Goal: Information Seeking & Learning: Learn about a topic

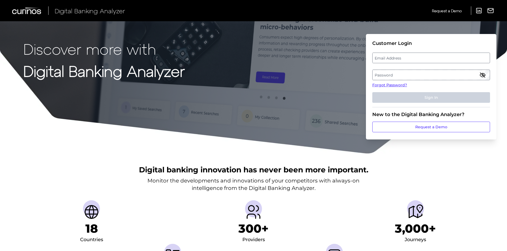
click at [420, 59] on label "Email Address" at bounding box center [431, 58] width 117 height 10
click at [420, 59] on input "email" at bounding box center [431, 58] width 118 height 11
click at [420, 59] on input "Email Address" at bounding box center [431, 58] width 118 height 11
type input "[EMAIL_ADDRESS][PERSON_NAME][DOMAIN_NAME]"
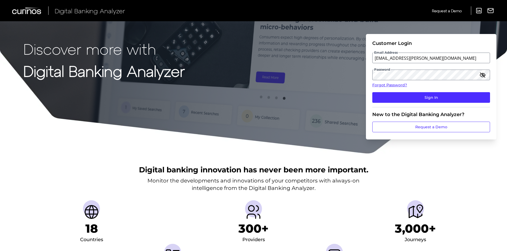
click at [455, 103] on fieldset "Customer Login Email Address [EMAIL_ADDRESS][PERSON_NAME][DOMAIN_NAME] Password…" at bounding box center [431, 73] width 118 height 67
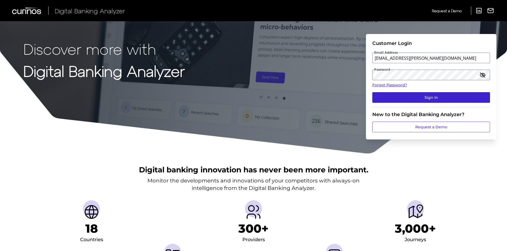
click at [454, 98] on button "Sign In" at bounding box center [431, 97] width 118 height 11
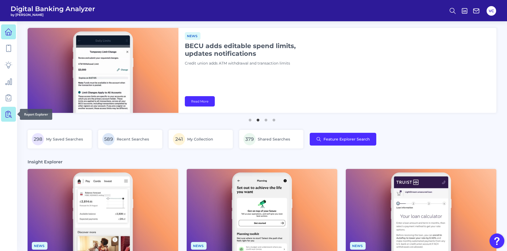
click at [10, 115] on icon at bounding box center [8, 113] width 7 height 7
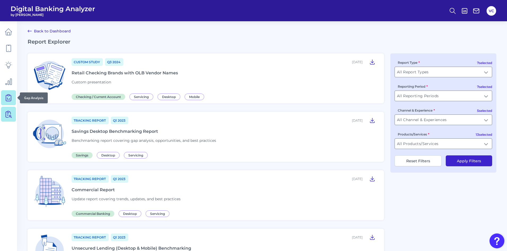
click at [7, 97] on icon at bounding box center [8, 97] width 7 height 7
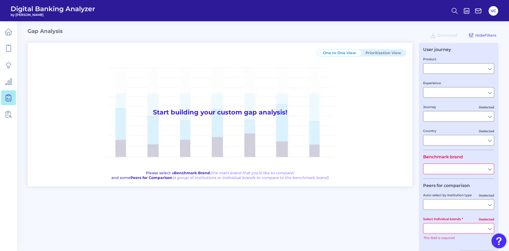
type input "Checking / Current Account"
type input "Mobile Servicing"
type input "Pre-Login Area, New Customer Onboarding, Login & Authentication, Accounts and t…"
type input "[GEOGRAPHIC_DATA]"
type input "All Select individual brands"
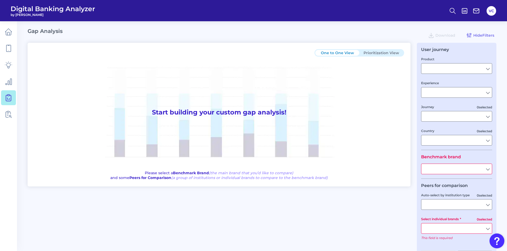
type input "All Journeys"
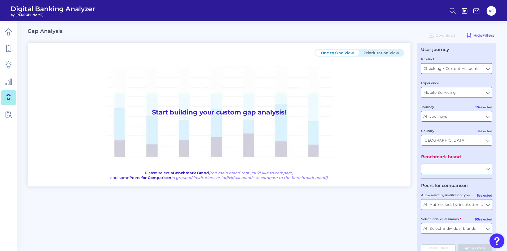
click at [472, 68] on input "Checking / Current Account" at bounding box center [457, 68] width 71 height 10
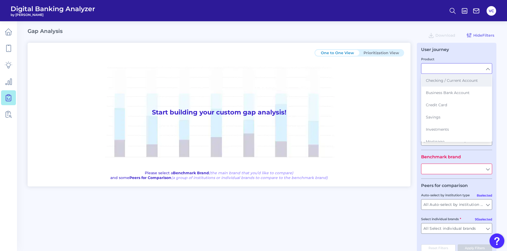
click at [454, 79] on span "Checking / Current Account" at bounding box center [452, 80] width 52 height 5
type input "Checking / Current Account"
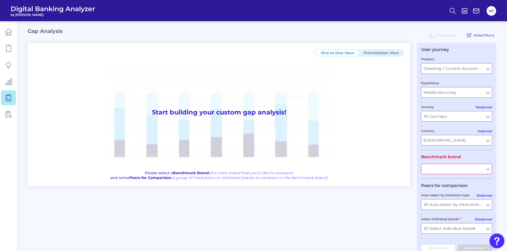
click at [444, 169] on input "text" at bounding box center [457, 169] width 71 height 10
click at [437, 181] on span "PNC Bank" at bounding box center [435, 180] width 18 height 5
type input "PNC Bank"
click at [382, 54] on button "Prioritization View" at bounding box center [381, 53] width 44 height 6
type input "All Select individual brands"
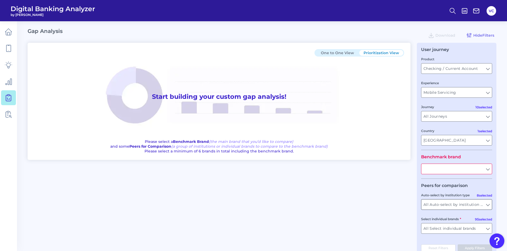
click at [458, 206] on input "All Auto-select by institution types" at bounding box center [457, 204] width 71 height 10
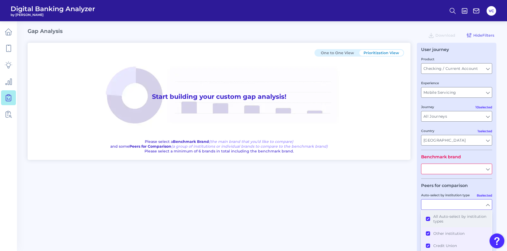
click at [429, 218] on button "All Auto-select by institution types" at bounding box center [457, 218] width 70 height 17
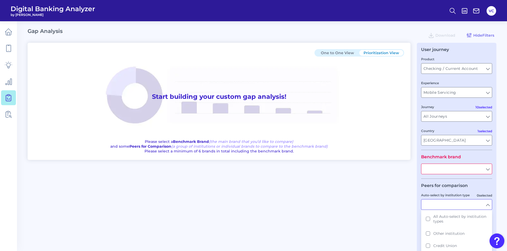
click at [411, 218] on div "One to One View Prioritization View Start building your custom gap analysis! Pl…" at bounding box center [262, 152] width 469 height 219
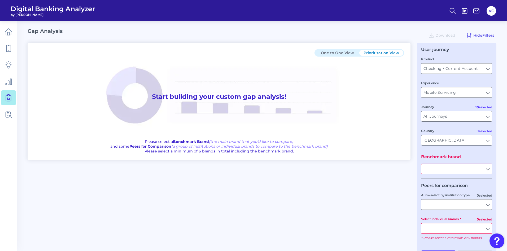
scroll to position [19, 0]
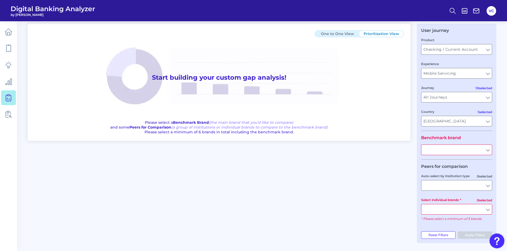
click at [445, 209] on input "Select individual brands" at bounding box center [457, 209] width 71 height 10
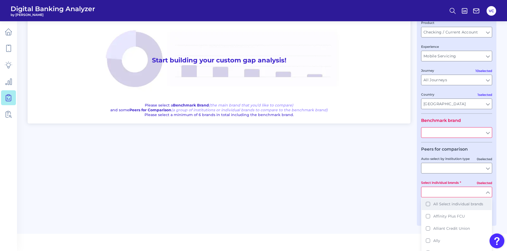
scroll to position [51, 0]
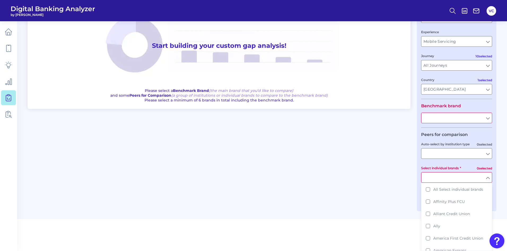
click at [366, 180] on div "One to One View Prioritization View Start building your custom gap analysis! Pl…" at bounding box center [262, 101] width 469 height 219
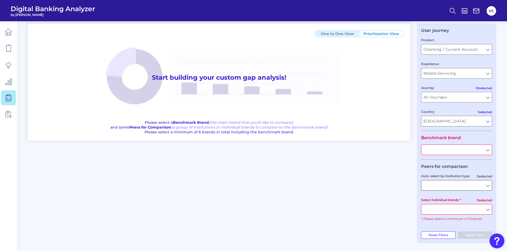
click at [466, 185] on input "Auto-select by institution type" at bounding box center [457, 185] width 71 height 10
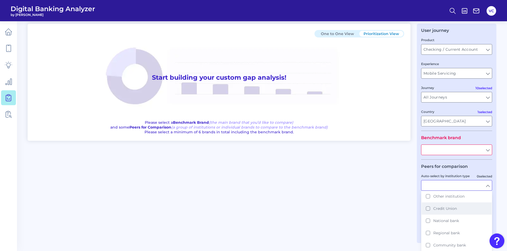
scroll to position [27, 0]
click at [428, 211] on button "National bank" at bounding box center [457, 212] width 70 height 12
type input "Ally, American Express, Bank of America, Capital One, [PERSON_NAME] [PERSON_NAM…"
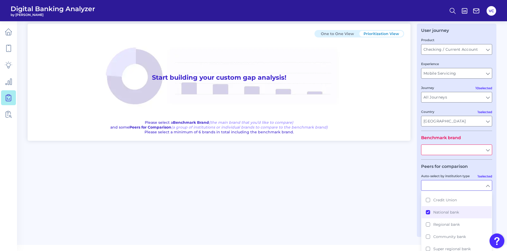
click at [442, 149] on input "text" at bounding box center [457, 150] width 71 height 10
type input "National bank"
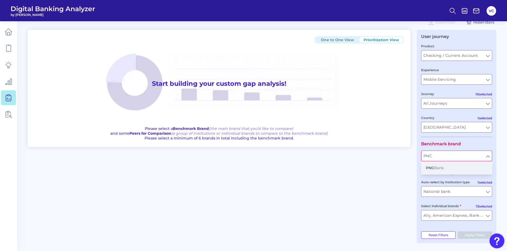
click at [436, 168] on span "PNC Bank" at bounding box center [435, 167] width 18 height 5
type input "PNC Bank"
type input "All Auto-select by institution types"
type input "All Select individual brands"
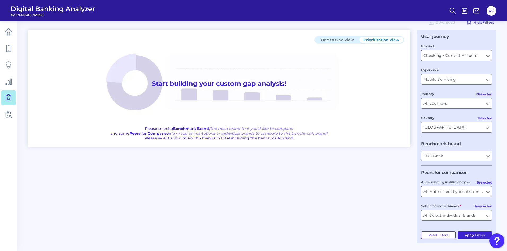
click at [476, 234] on button "Apply Filters" at bounding box center [475, 234] width 35 height 7
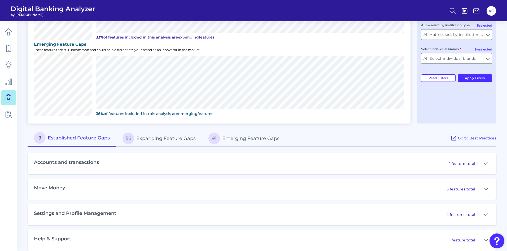
scroll to position [172, 0]
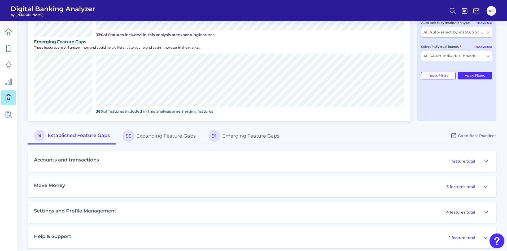
click at [175, 138] on button "56 Expanding Feature Gaps" at bounding box center [159, 135] width 86 height 17
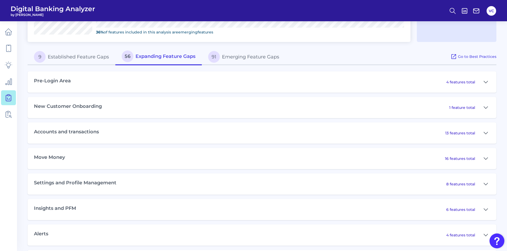
scroll to position [252, 0]
click at [485, 157] on icon at bounding box center [486, 158] width 4 height 6
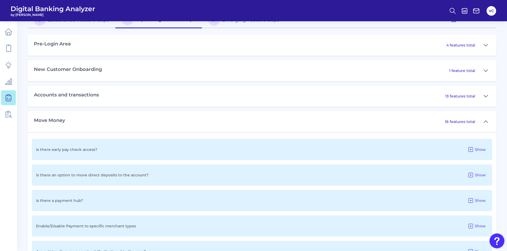
scroll to position [305, 0]
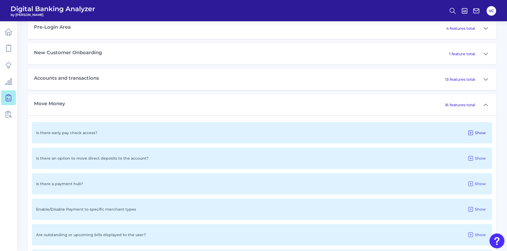
click at [479, 134] on span "Show" at bounding box center [480, 132] width 11 height 5
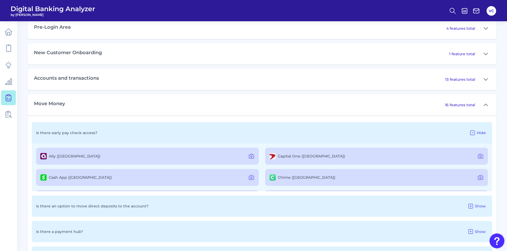
click at [479, 134] on span "Hide" at bounding box center [481, 132] width 9 height 5
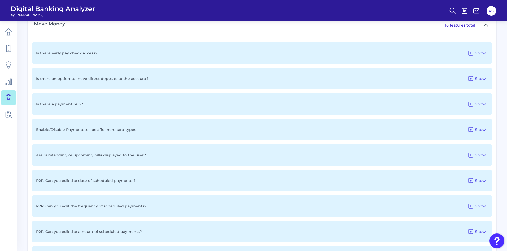
scroll to position [278, 0]
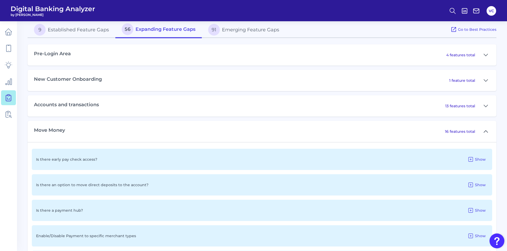
click at [487, 130] on icon at bounding box center [486, 131] width 4 height 6
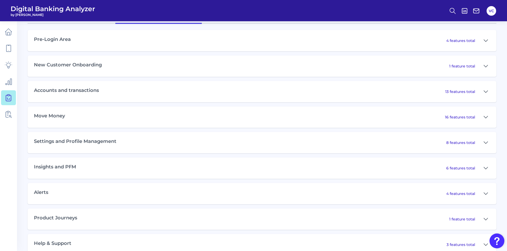
scroll to position [305, 0]
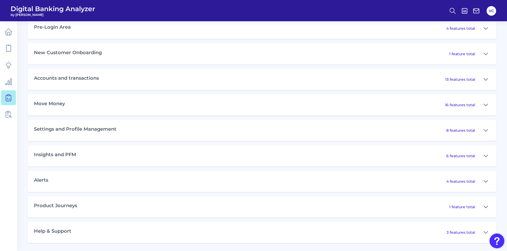
click at [487, 205] on icon at bounding box center [486, 206] width 4 height 6
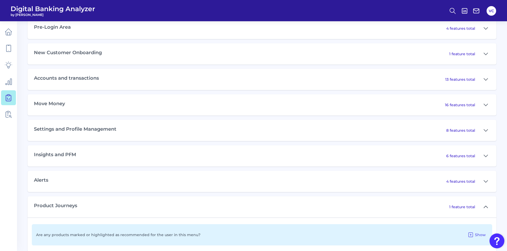
click at [487, 206] on icon at bounding box center [486, 207] width 4 height 2
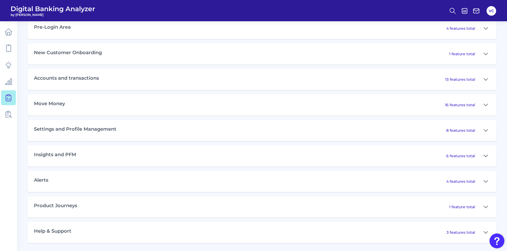
click at [485, 157] on icon at bounding box center [486, 156] width 4 height 6
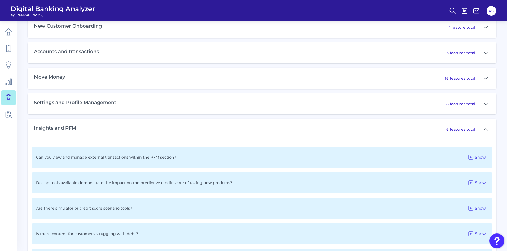
scroll to position [358, 0]
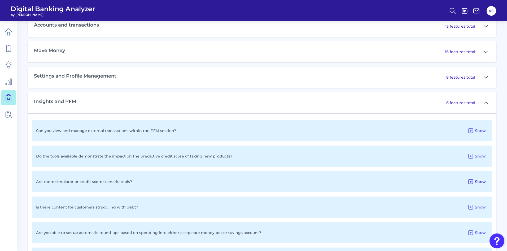
click at [473, 180] on icon at bounding box center [471, 181] width 4 height 4
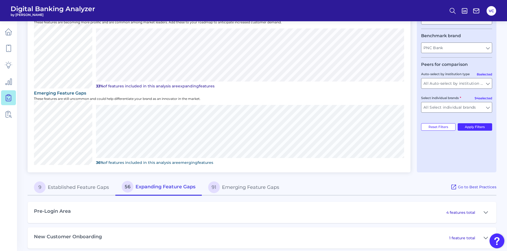
scroll to position [119, 0]
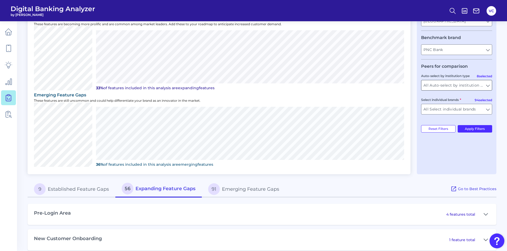
click at [450, 85] on input "All Auto-select by institution types" at bounding box center [457, 85] width 71 height 10
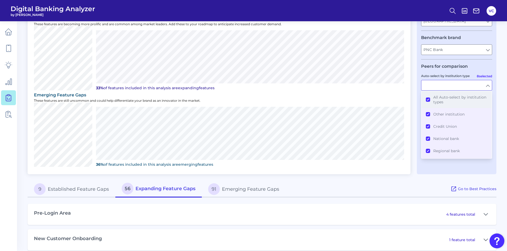
click at [428, 99] on button "All Auto-select by institution types" at bounding box center [457, 99] width 70 height 17
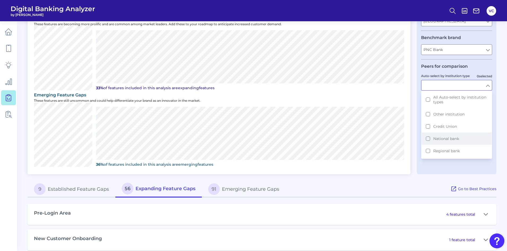
click at [430, 138] on button "National bank" at bounding box center [457, 138] width 70 height 12
type input "Ally, American Express, Bank of America, Capital One, [PERSON_NAME] [PERSON_NAM…"
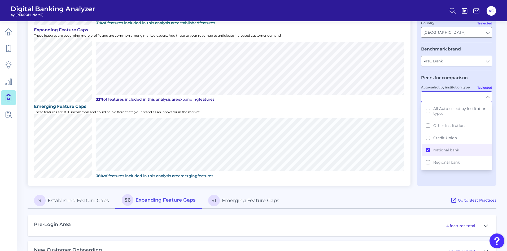
scroll to position [159, 0]
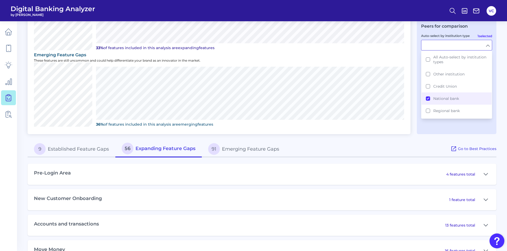
click at [432, 124] on div "User journey Product Checking / Current Account Checking / Current Account Expe…" at bounding box center [457, 9] width 80 height 250
type input "National bank"
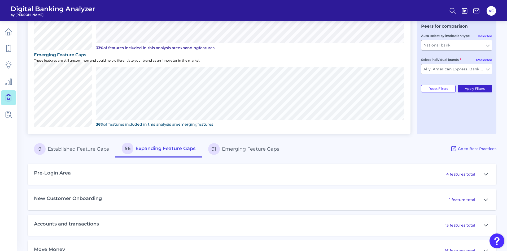
click at [472, 90] on button "Apply Filters" at bounding box center [475, 88] width 35 height 7
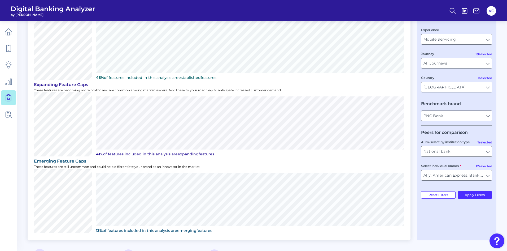
scroll to position [0, 0]
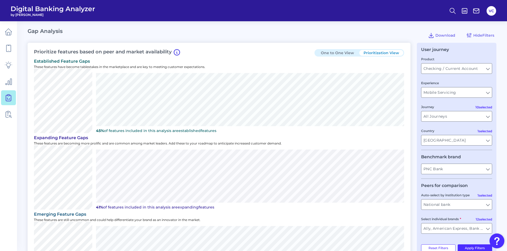
click at [380, 53] on button "Prioritization View" at bounding box center [381, 53] width 44 height 6
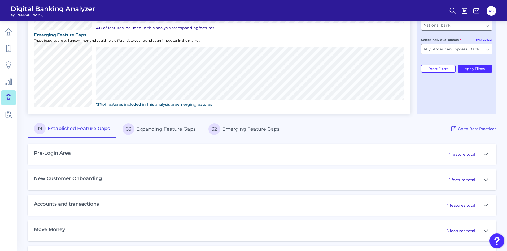
scroll to position [254, 0]
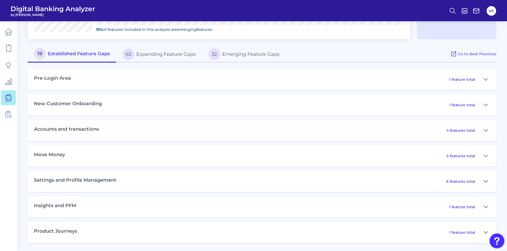
click at [485, 180] on icon at bounding box center [486, 181] width 4 height 6
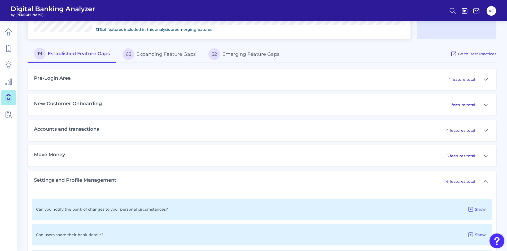
click at [485, 180] on icon at bounding box center [486, 181] width 4 height 6
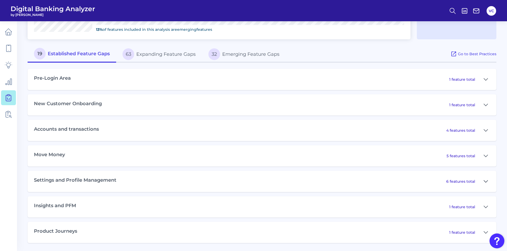
click at [485, 180] on icon at bounding box center [486, 181] width 4 height 6
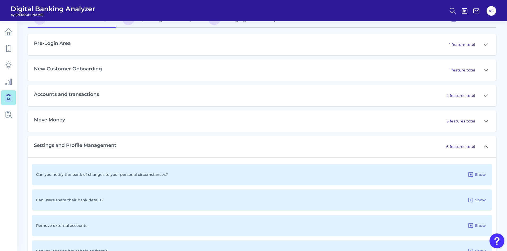
scroll to position [387, 0]
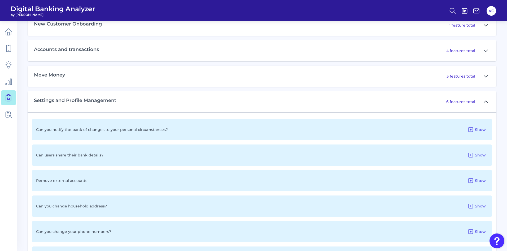
click at [482, 103] on button at bounding box center [486, 101] width 8 height 8
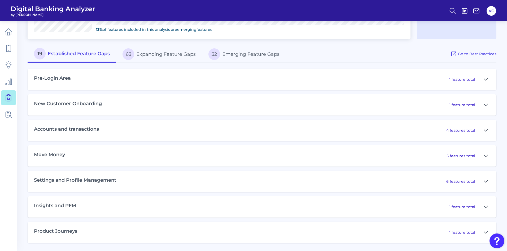
scroll to position [254, 0]
click at [485, 206] on icon at bounding box center [486, 206] width 4 height 6
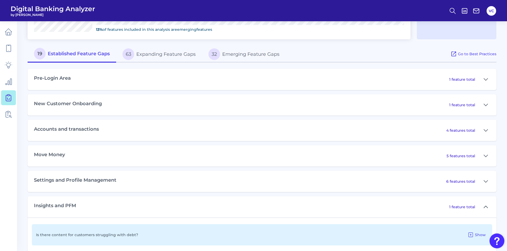
click at [485, 207] on icon at bounding box center [486, 206] width 4 height 6
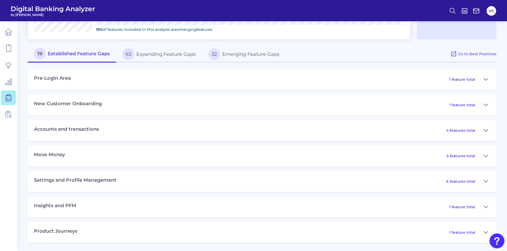
click at [486, 132] on icon at bounding box center [486, 130] width 4 height 6
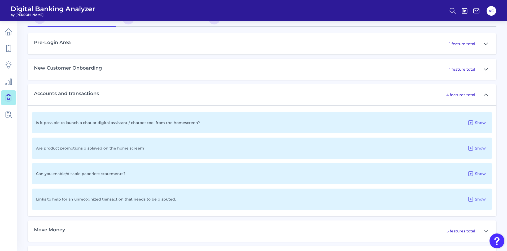
scroll to position [280, 0]
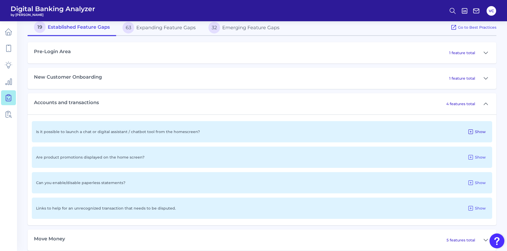
click at [483, 131] on span "Show" at bounding box center [480, 131] width 11 height 5
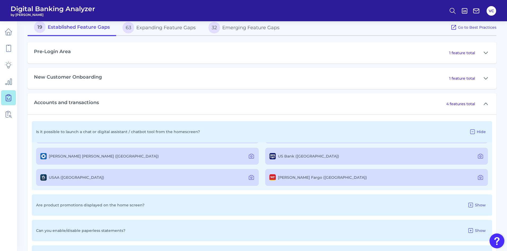
scroll to position [0, 0]
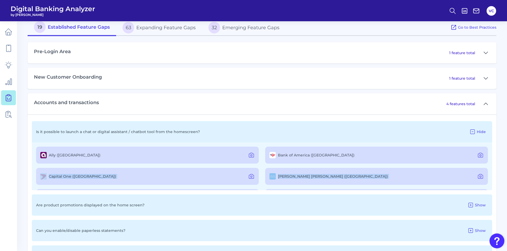
drag, startPoint x: 492, startPoint y: 159, endPoint x: 495, endPoint y: 176, distance: 17.0
click at [495, 179] on div "Is it possible to launch a chat or digital assistant / chatbot tool from the ho…" at bounding box center [262, 193] width 469 height 158
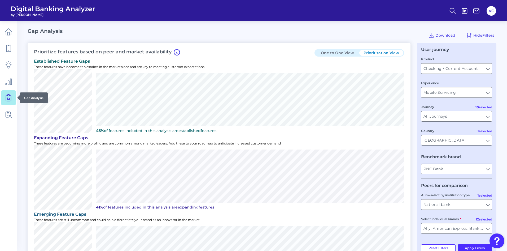
click at [10, 96] on icon at bounding box center [8, 97] width 7 height 7
click at [369, 53] on button "Prioritization View" at bounding box center [381, 53] width 44 height 6
click at [458, 92] on input "Mobile Servicing" at bounding box center [457, 92] width 71 height 10
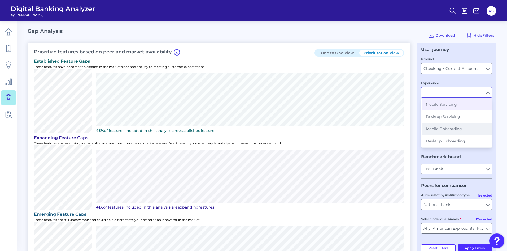
click at [453, 127] on span "Mobile Onboarding" at bounding box center [444, 128] width 36 height 5
type input "Mobile Onboarding"
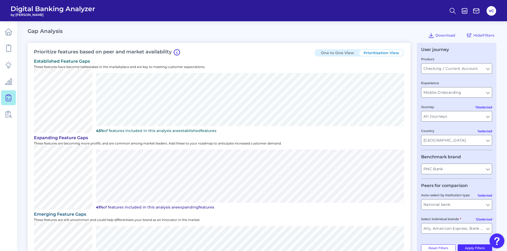
type input "All Auto-select by institution types"
type input "All Select individual brands"
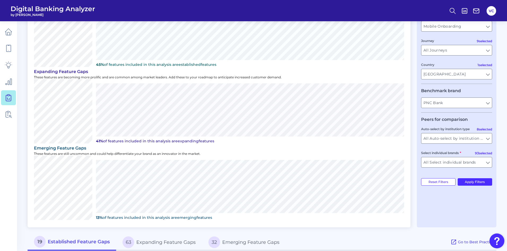
scroll to position [80, 0]
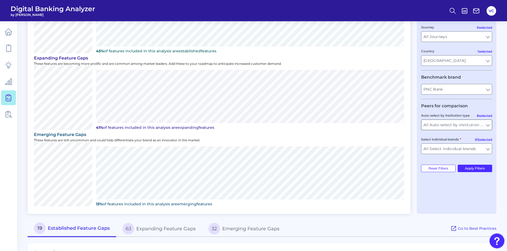
click at [477, 125] on input "All Auto-select by institution types" at bounding box center [457, 125] width 71 height 10
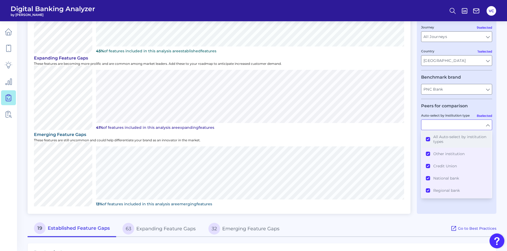
click at [427, 138] on button "All Auto-select by institution types" at bounding box center [457, 139] width 70 height 17
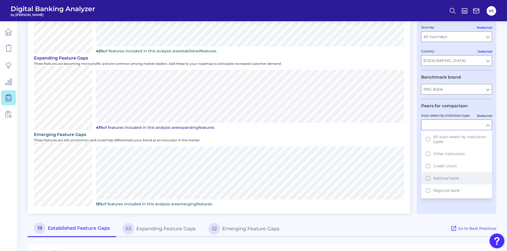
drag, startPoint x: 427, startPoint y: 177, endPoint x: 427, endPoint y: 181, distance: 3.7
click at [427, 177] on button "National bank" at bounding box center [457, 178] width 70 height 12
type input "Ally, American Express, Bank of America, Capital One, [PERSON_NAME] [PERSON_NAM…"
click at [427, 208] on div "User journey Product Checking / Current Account Checking / Current Account Expe…" at bounding box center [457, 88] width 80 height 250
type input "National bank"
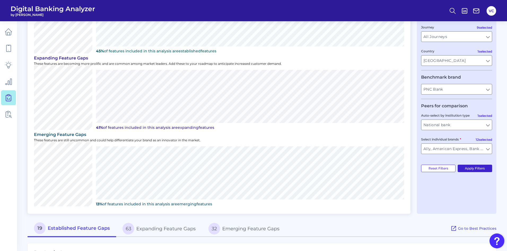
click at [472, 168] on button "Apply Filters" at bounding box center [475, 167] width 35 height 7
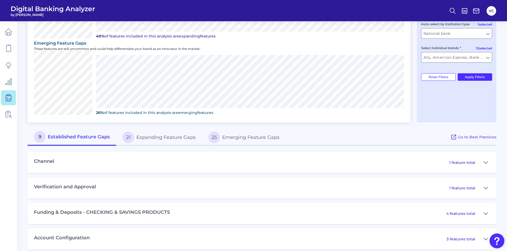
scroll to position [177, 0]
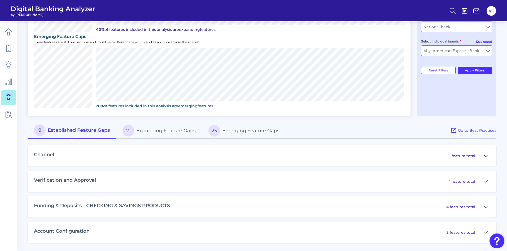
click at [485, 155] on icon at bounding box center [486, 156] width 4 height 6
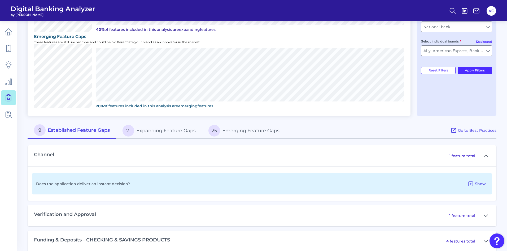
click at [485, 155] on icon at bounding box center [486, 156] width 4 height 2
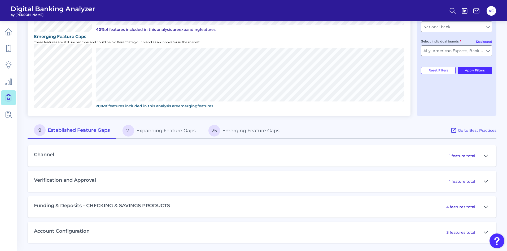
click at [488, 183] on button at bounding box center [486, 181] width 8 height 8
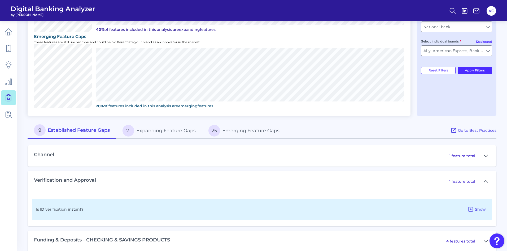
click at [487, 179] on icon at bounding box center [486, 181] width 4 height 6
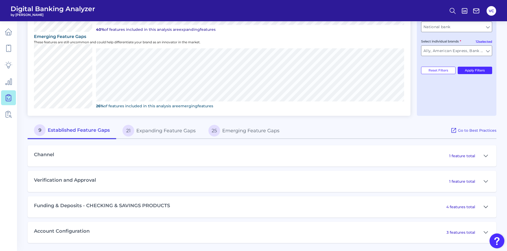
click at [487, 205] on icon at bounding box center [486, 206] width 4 height 6
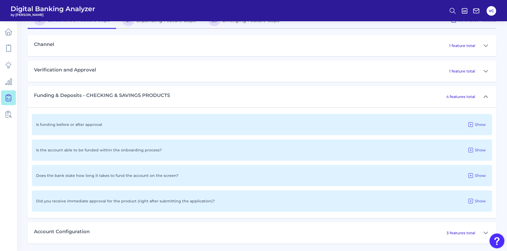
scroll to position [288, 0]
click at [486, 94] on icon at bounding box center [486, 96] width 4 height 6
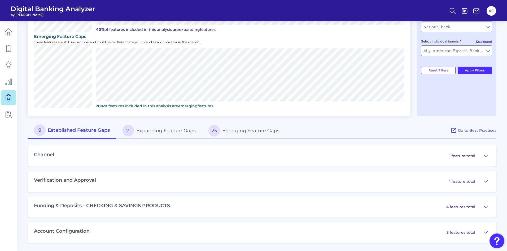
click at [173, 131] on button "21 Expanding Feature Gaps" at bounding box center [159, 130] width 86 height 17
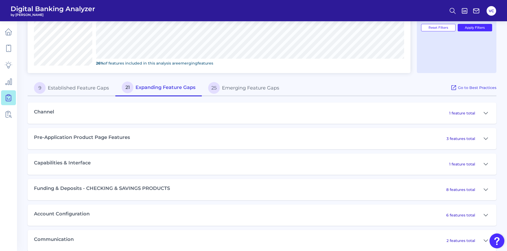
scroll to position [228, 0]
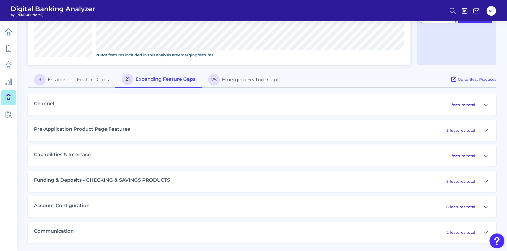
click at [485, 182] on icon at bounding box center [486, 181] width 4 height 2
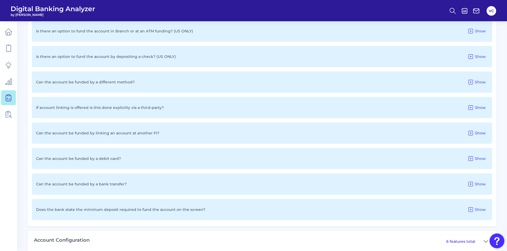
scroll to position [414, 0]
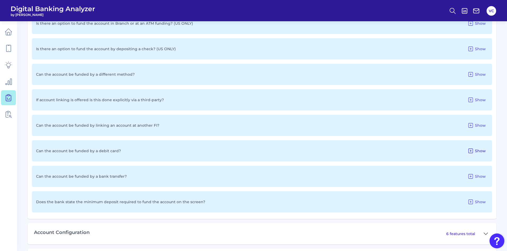
click at [471, 149] on icon at bounding box center [471, 150] width 6 height 6
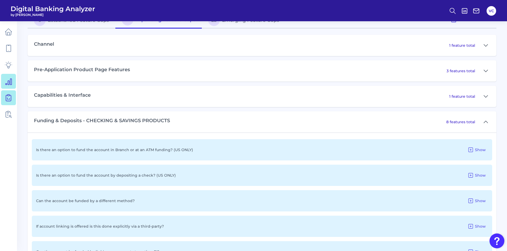
scroll to position [281, 0]
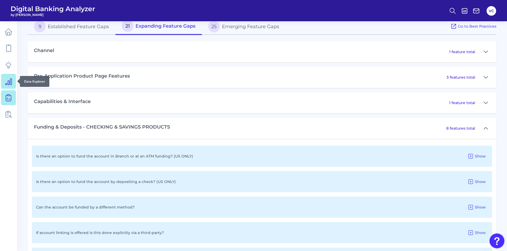
click at [12, 83] on icon at bounding box center [8, 80] width 7 height 7
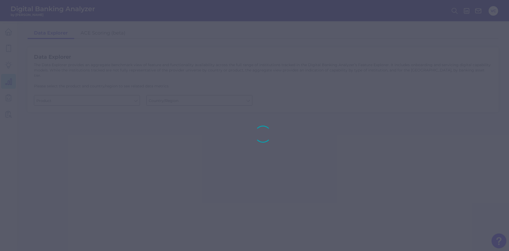
type input "Business Bank Account"
type input "[GEOGRAPHIC_DATA]"
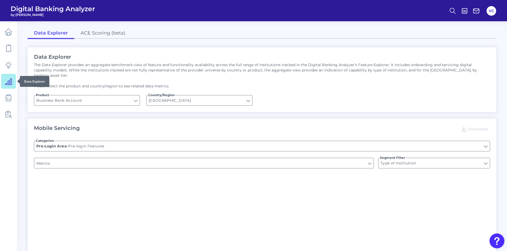
type input "Upon opening the app are users immediately prompted to use Touch/Face ID to log…"
type input "Does it offer third-party single sign on?"
type input "Can you apply for the PRODUCT as a new to brand customer on ANY digital channel?"
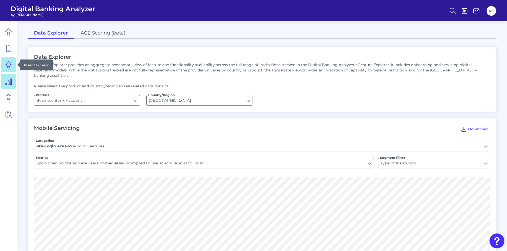
click at [11, 63] on icon at bounding box center [8, 64] width 7 height 7
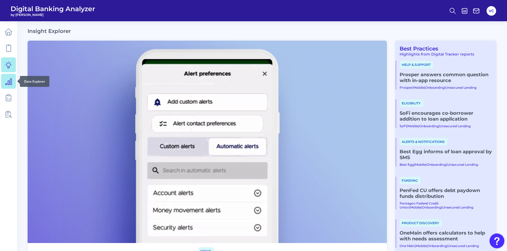
click at [12, 81] on icon at bounding box center [9, 82] width 6 height 6
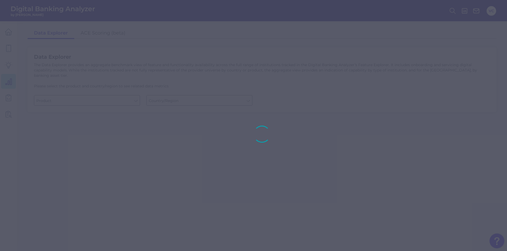
type input "Business Bank Account"
type input "[GEOGRAPHIC_DATA]"
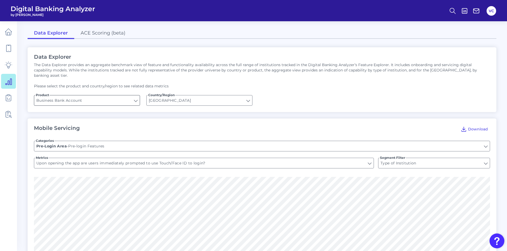
click at [112, 96] on input "Business Bank Account" at bounding box center [87, 100] width 106 height 10
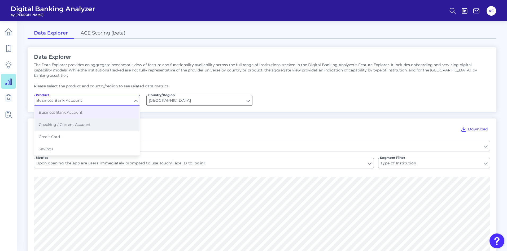
click at [97, 118] on button "Checking / Current Account" at bounding box center [86, 124] width 105 height 12
type input "Checking / Current Account"
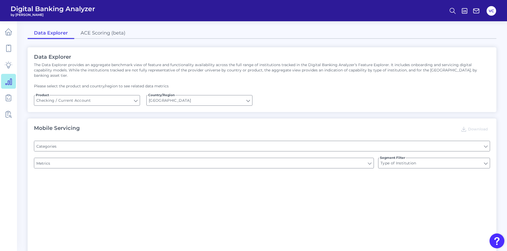
type input "Channel"
type input "Pre-login Features"
type input "Online Banking Registration"
type input "END-TO-END JOURNEY: Can you apply for the PRODUCT as a new to brand customer on…"
type input "Upon opening the app are users immediately prompted to use Touch/Face ID to log…"
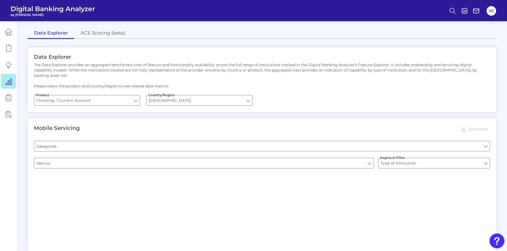
type input "Can you register for online banking?"
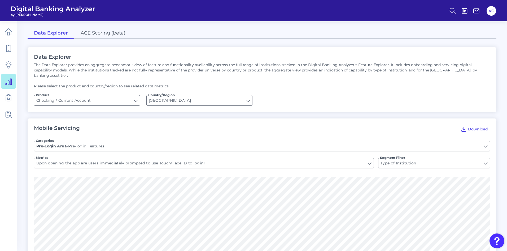
click at [138, 141] on input "Pre-login Features" at bounding box center [262, 146] width 456 height 10
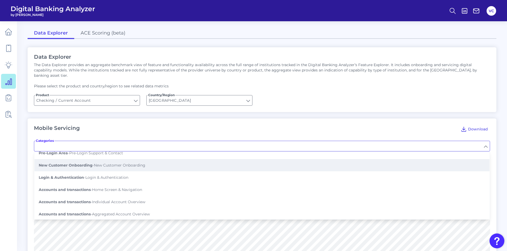
scroll to position [27, 0]
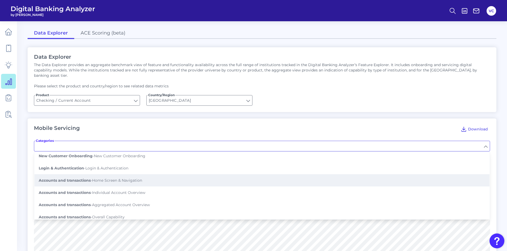
click at [93, 178] on span "Accounts and transactions - Home Screen & Navigation" at bounding box center [90, 180] width 103 height 5
type input "Home Screen & Navigation"
type input "Has the mobile app had major updates that have significantly changed its functi…"
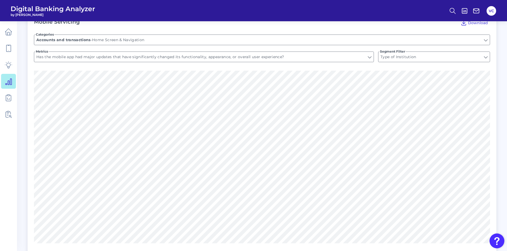
scroll to position [80, 0]
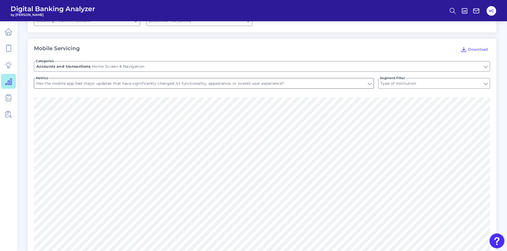
click at [227, 81] on input "Has the mobile app had major updates that have significantly changed its functi…" at bounding box center [204, 83] width 340 height 10
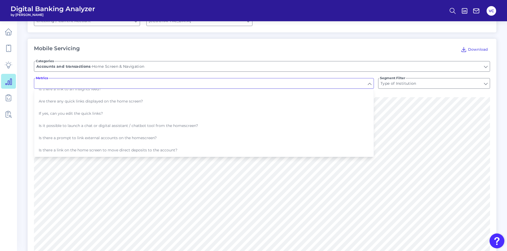
click at [139, 123] on span "Is it possible to launch a chat or digital assistant / chatbot tool from the ho…" at bounding box center [118, 125] width 159 height 5
type input "Is it possible to launch a chat or digital assistant / chatbot tool from the ho…"
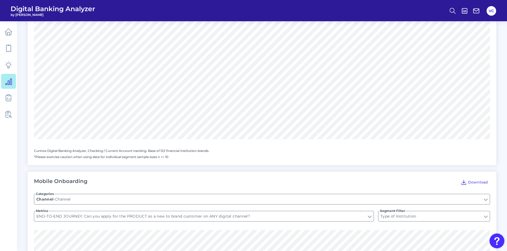
scroll to position [504, 0]
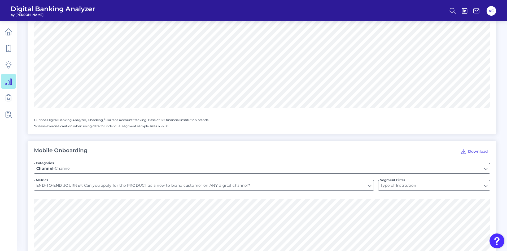
click at [133, 163] on input "Channel" at bounding box center [262, 168] width 456 height 10
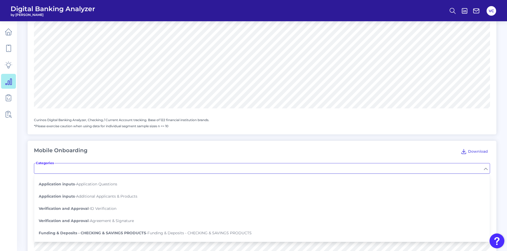
scroll to position [133, 0]
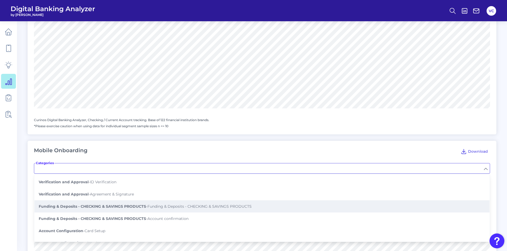
click at [125, 204] on b "Funding & Deposits - CHECKING & SAVINGS PRODUCTS" at bounding box center [92, 206] width 107 height 5
type input "Funding & Deposits - CHECKING & SAVINGS PRODUCTS"
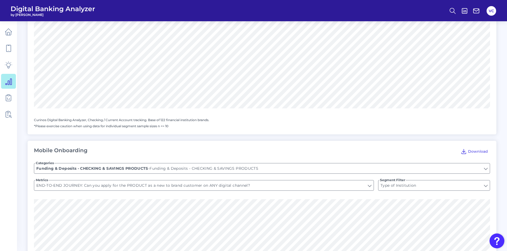
type input "Is the account able to be funded within the onboarding process?"
click at [166, 183] on input "Is the account able to be funded within the onboarding process?" at bounding box center [204, 185] width 340 height 10
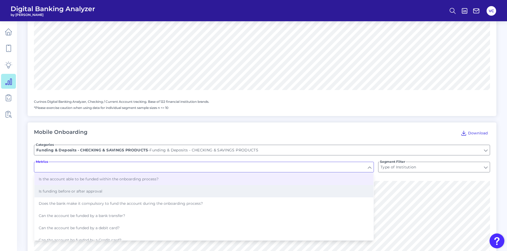
scroll to position [531, 0]
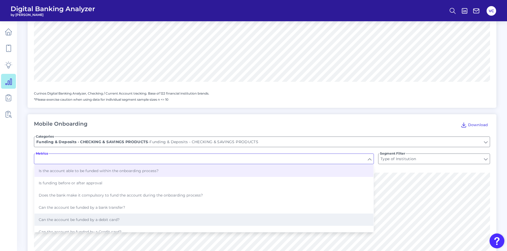
click at [118, 218] on button "Can the account be funded by a debit card?" at bounding box center [203, 219] width 339 height 12
type input "Can the account be funded by a debit card?"
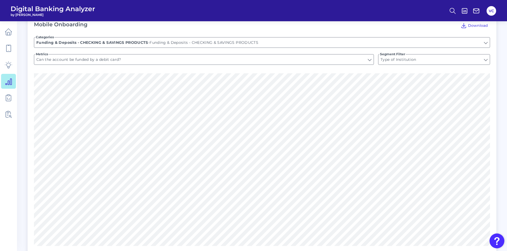
scroll to position [637, 0]
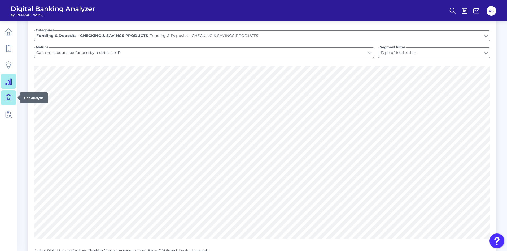
click at [12, 98] on link at bounding box center [8, 97] width 15 height 15
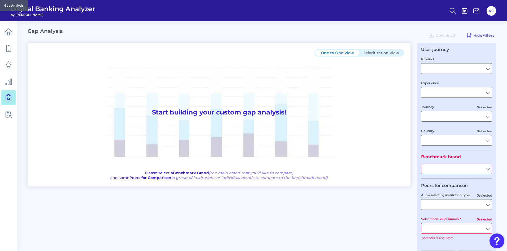
type input "Checking / Current Account"
type input "Mobile Servicing"
type input "Pre-Login Area, New Customer Onboarding, Login & Authentication, Accounts and t…"
type input "[GEOGRAPHIC_DATA]"
type input "All Select individual brands"
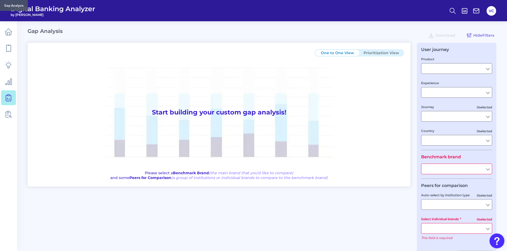
type input "All Journeys"
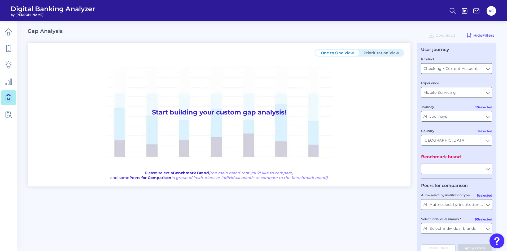
click at [465, 69] on input "Checking / Current Account" at bounding box center [457, 68] width 71 height 10
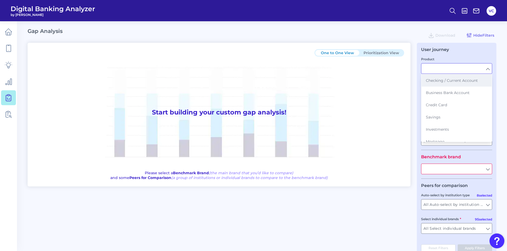
click at [459, 82] on span "Checking / Current Account" at bounding box center [452, 80] width 52 height 5
type input "Checking / Current Account"
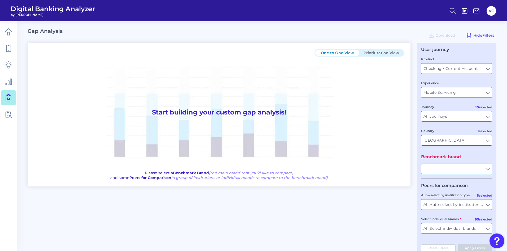
click at [446, 142] on input "[GEOGRAPHIC_DATA]" at bounding box center [457, 140] width 71 height 10
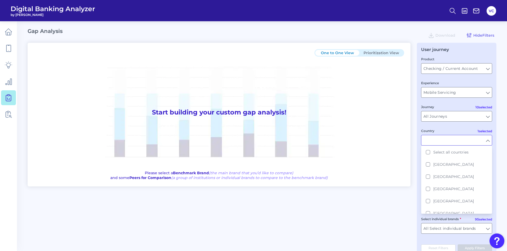
click at [446, 142] on input "Country" at bounding box center [457, 140] width 71 height 10
type input "[GEOGRAPHIC_DATA]"
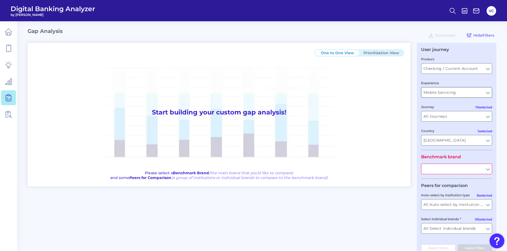
click at [456, 95] on input "Mobile Servicing" at bounding box center [457, 92] width 71 height 10
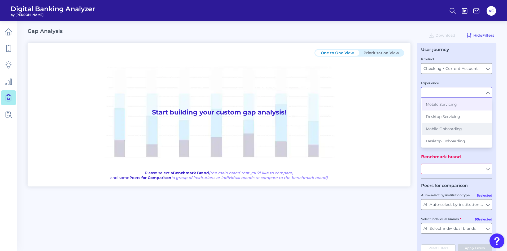
click at [448, 129] on span "Mobile Onboarding" at bounding box center [444, 128] width 36 height 5
type input "Mobile Onboarding"
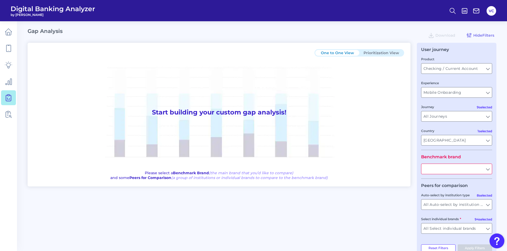
click at [447, 130] on div "Country [GEOGRAPHIC_DATA] [GEOGRAPHIC_DATA]" at bounding box center [456, 137] width 71 height 18
click at [444, 204] on input "All Auto-select by institution types" at bounding box center [457, 204] width 71 height 10
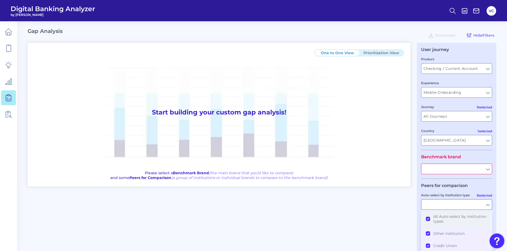
click at [427, 220] on button "All Auto-select by institution types" at bounding box center [457, 218] width 70 height 17
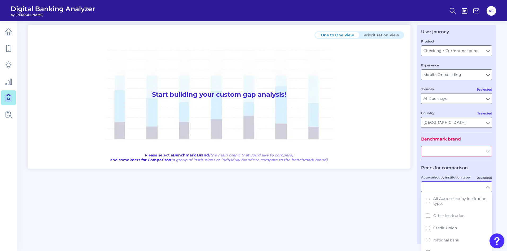
scroll to position [27, 0]
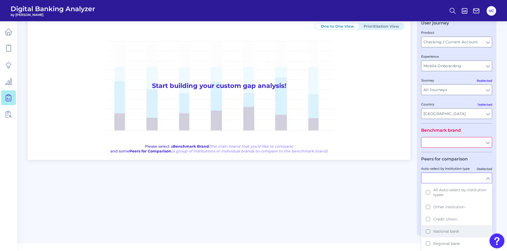
click at [428, 233] on button "National bank" at bounding box center [457, 231] width 70 height 12
type input "Ally, American Express, Bank of America, Capital One, [PERSON_NAME] [PERSON_NAM…"
click at [397, 227] on div "One to One View Prioritization View Start building your custom gap analysis! Pl…" at bounding box center [262, 122] width 469 height 213
type input "National bank"
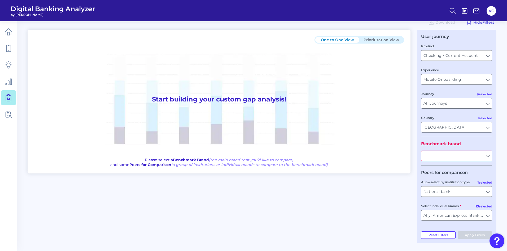
click at [447, 155] on input "text" at bounding box center [457, 156] width 71 height 10
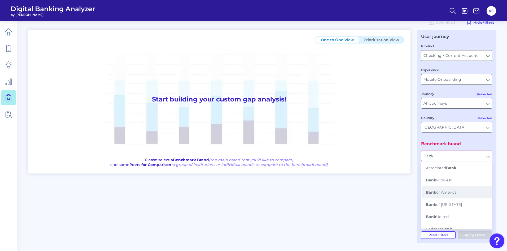
click at [444, 190] on span "Bank of America" at bounding box center [441, 192] width 31 height 5
type input "Bank of America"
type input "All Auto-select by institution types"
type input "All Select individual brands"
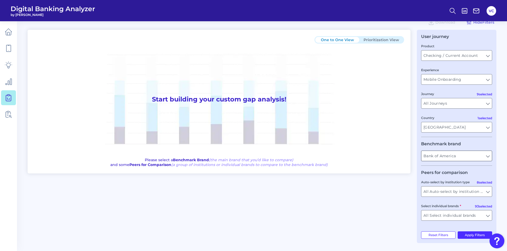
click at [452, 155] on input "Bank of America" at bounding box center [457, 156] width 71 height 10
click at [441, 167] on span "PNC Bank" at bounding box center [435, 167] width 18 height 5
type input "PNC Bank"
click at [446, 191] on input "All Auto-select by institution types" at bounding box center [457, 191] width 71 height 10
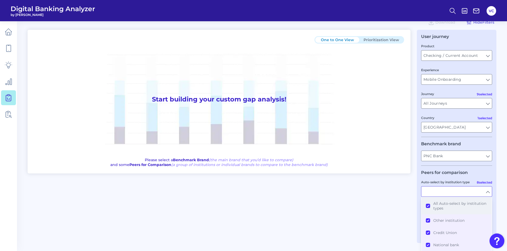
click at [427, 205] on button "All Auto-select by institution types" at bounding box center [457, 205] width 70 height 17
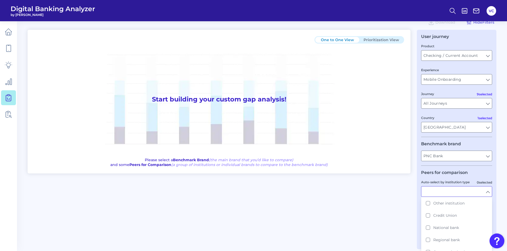
scroll to position [27, 0]
click at [428, 221] on button "National bank" at bounding box center [457, 218] width 70 height 12
type input "Ally, American Express, Bank of America, Capital One, [PERSON_NAME] [PERSON_NAM…"
click at [395, 218] on div "One to One View Prioritization View Start building your custom gap analysis! Pl…" at bounding box center [262, 136] width 469 height 213
type input "National bank"
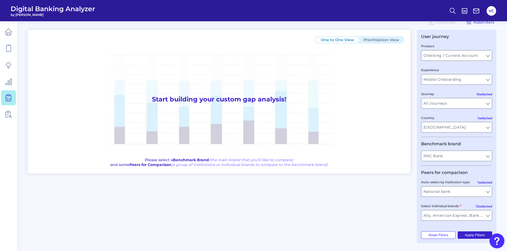
click at [471, 234] on button "Apply Filters" at bounding box center [475, 234] width 35 height 7
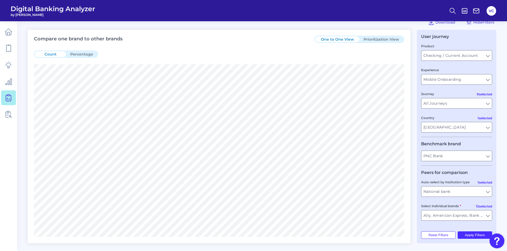
click at [374, 37] on button "Prioritization View" at bounding box center [381, 39] width 44 height 6
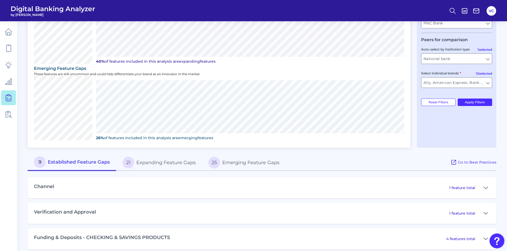
scroll to position [172, 0]
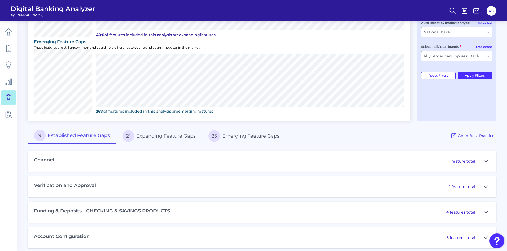
click at [173, 137] on button "21 Expanding Feature Gaps" at bounding box center [159, 135] width 86 height 17
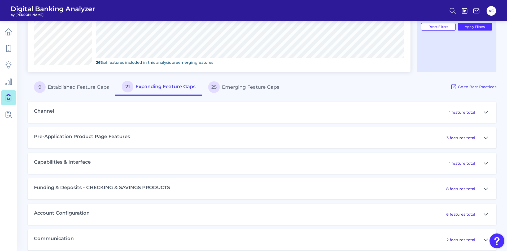
scroll to position [225, 0]
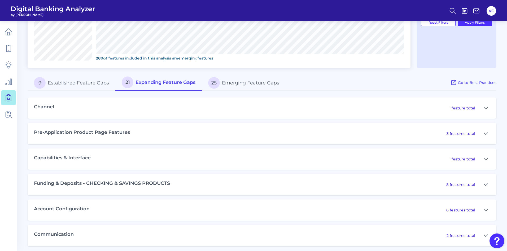
click at [485, 184] on icon at bounding box center [486, 184] width 4 height 6
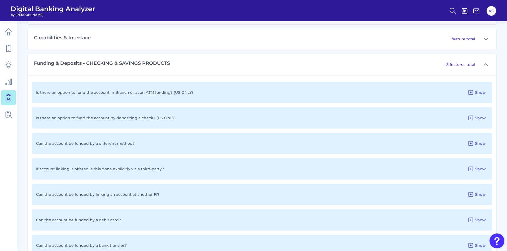
scroll to position [358, 0]
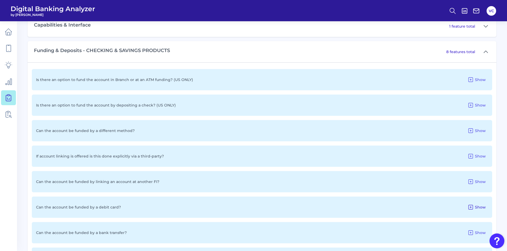
click at [479, 205] on span "Show" at bounding box center [480, 207] width 11 height 5
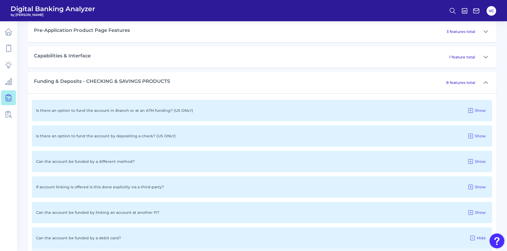
scroll to position [276, 0]
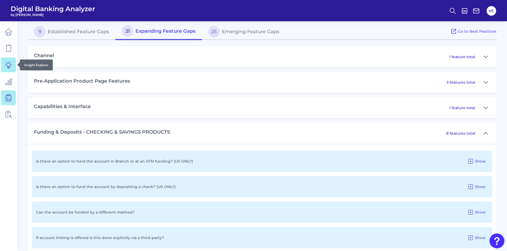
click at [6, 66] on icon at bounding box center [8, 64] width 7 height 7
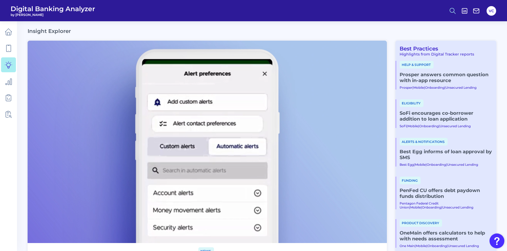
click at [452, 9] on icon at bounding box center [452, 10] width 7 height 7
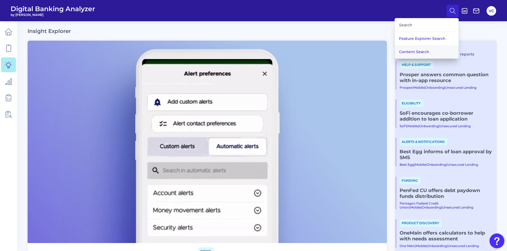
click at [416, 51] on button "Content Search" at bounding box center [427, 51] width 64 height 13
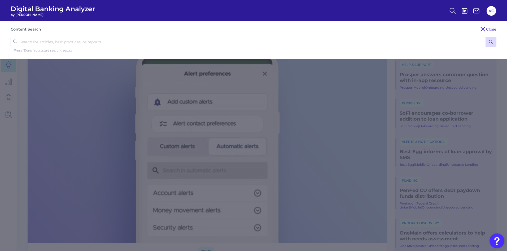
drag, startPoint x: 128, startPoint y: 42, endPoint x: 125, endPoint y: 41, distance: 2.7
click at [125, 42] on input "text" at bounding box center [254, 42] width 486 height 11
type input "PNC"
click button "submit" at bounding box center [491, 42] width 11 height 10
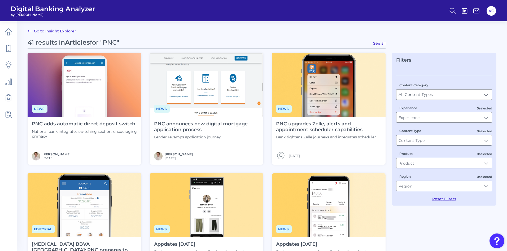
click at [98, 105] on img at bounding box center [85, 85] width 114 height 64
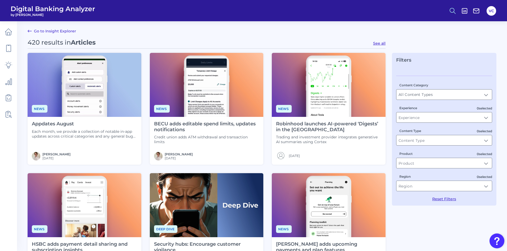
click at [451, 11] on icon at bounding box center [452, 10] width 7 height 7
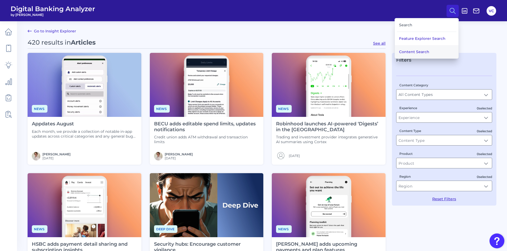
click at [422, 51] on button "Content Search" at bounding box center [427, 51] width 64 height 13
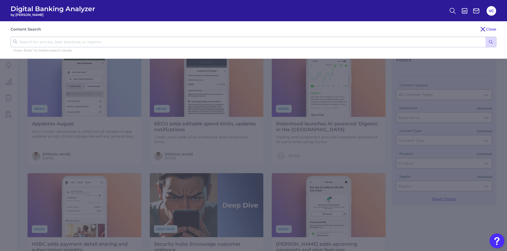
click at [81, 43] on input "text" at bounding box center [254, 42] width 486 height 11
type input "direct deposit"
click at [486, 37] on button "submit" at bounding box center [491, 42] width 11 height 10
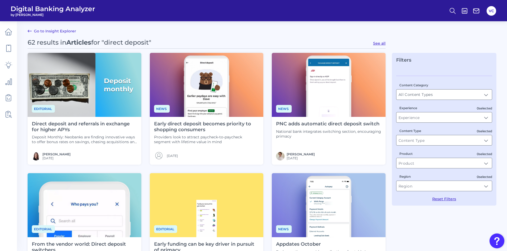
click at [37, 30] on link "Go to Insight Explorer" at bounding box center [52, 31] width 49 height 6
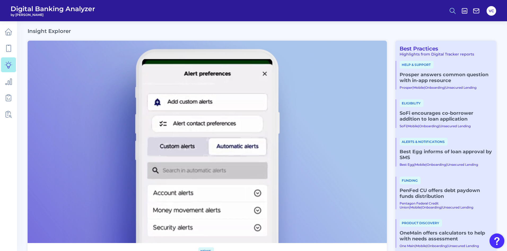
click at [453, 10] on icon at bounding box center [452, 10] width 7 height 7
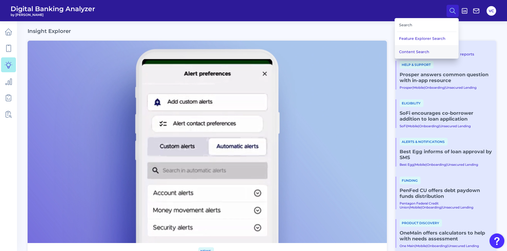
click at [407, 49] on button "Content Search" at bounding box center [427, 51] width 64 height 13
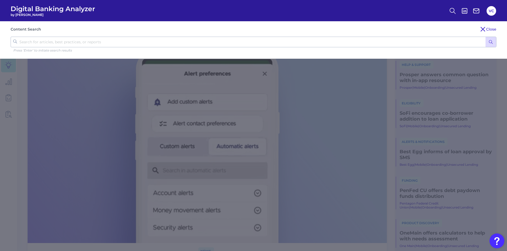
click at [147, 47] on input "text" at bounding box center [254, 42] width 486 height 11
type input "switch"
click button "submit" at bounding box center [491, 42] width 11 height 10
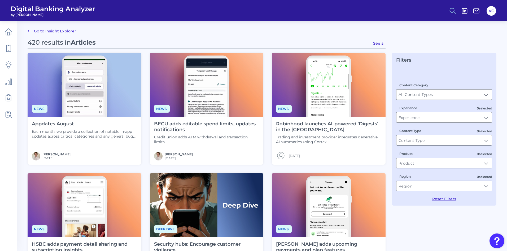
click at [455, 10] on icon at bounding box center [452, 10] width 7 height 7
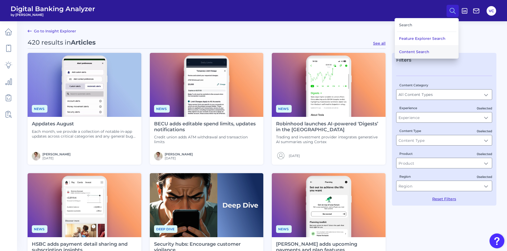
click at [419, 50] on button "Content Search" at bounding box center [427, 51] width 64 height 13
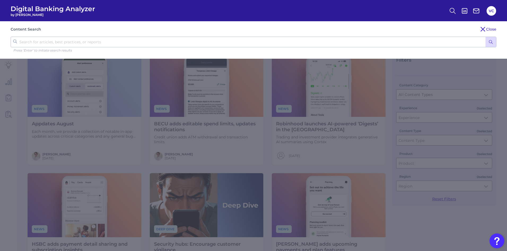
click at [116, 39] on input "text" at bounding box center [254, 42] width 486 height 11
type input "direct"
click at [486, 37] on button "submit" at bounding box center [491, 42] width 11 height 10
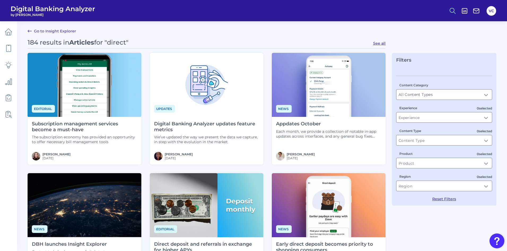
click at [456, 7] on icon at bounding box center [452, 10] width 7 height 7
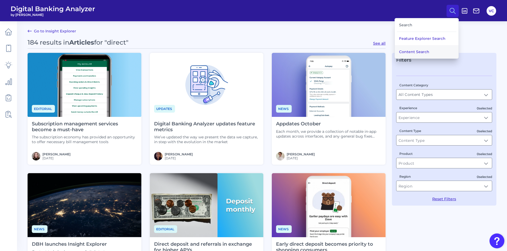
click at [421, 52] on button "Content Search" at bounding box center [427, 51] width 64 height 13
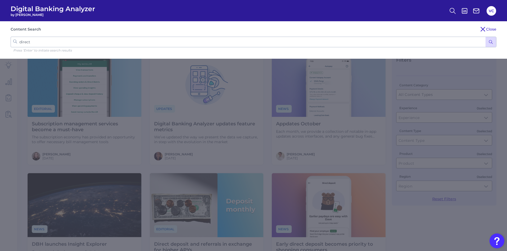
drag, startPoint x: 93, startPoint y: 42, endPoint x: -104, endPoint y: 25, distance: 197.5
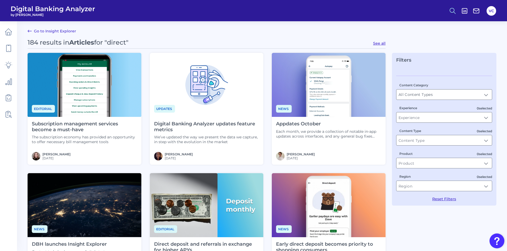
click at [454, 11] on circle at bounding box center [452, 10] width 4 height 4
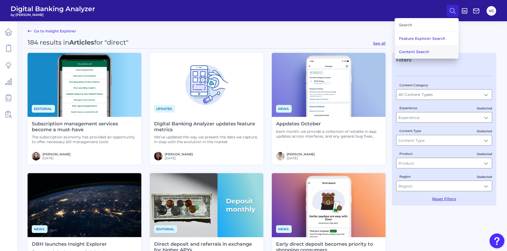
click at [414, 50] on button "Content Search" at bounding box center [427, 51] width 64 height 13
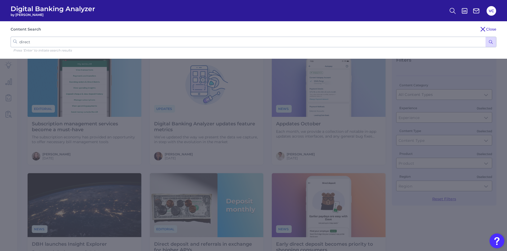
click at [101, 45] on input "direct" at bounding box center [254, 42] width 486 height 11
type input "d"
type input "PNC"
click at [486, 37] on button "submit" at bounding box center [491, 42] width 11 height 10
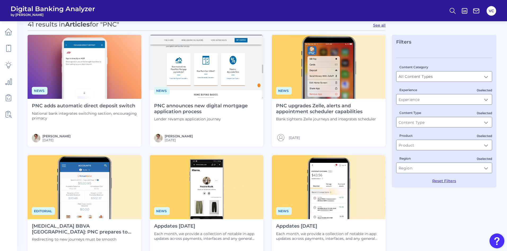
scroll to position [27, 0]
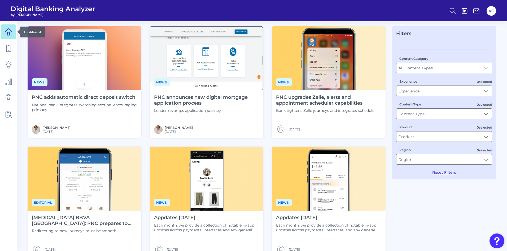
click at [9, 33] on icon at bounding box center [8, 31] width 7 height 7
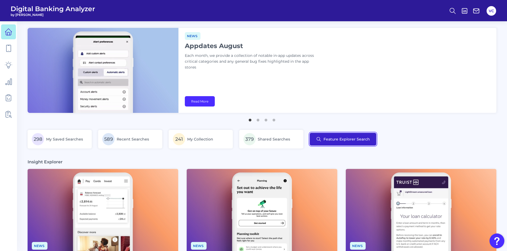
click at [348, 142] on button "Feature Explorer Search" at bounding box center [343, 139] width 67 height 13
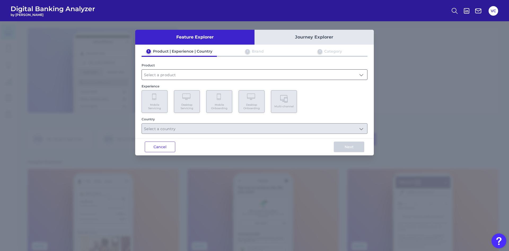
click at [165, 75] on input "text" at bounding box center [254, 75] width 225 height 10
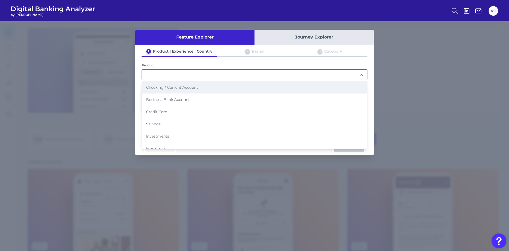
click at [166, 90] on li "Checking / Current Account" at bounding box center [254, 87] width 225 height 12
type input "Checking / Current Account"
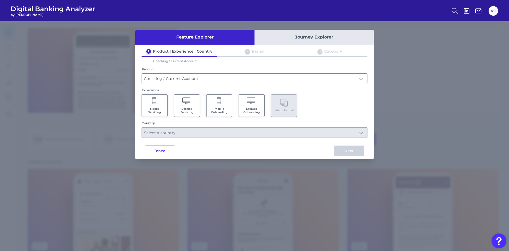
click at [160, 112] on span "Mobile Servicing" at bounding box center [155, 110] width 20 height 7
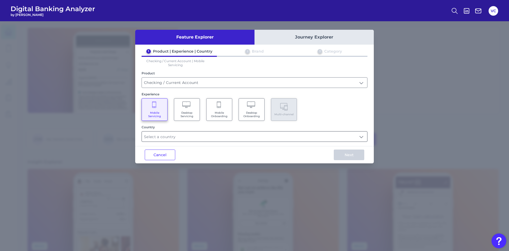
click at [171, 138] on input "text" at bounding box center [254, 136] width 225 height 10
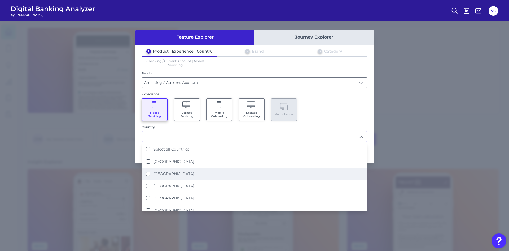
click at [150, 174] on div "[GEOGRAPHIC_DATA]" at bounding box center [170, 173] width 48 height 5
type input "[GEOGRAPHIC_DATA]"
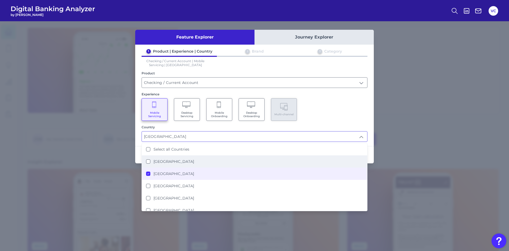
scroll to position [0, 0]
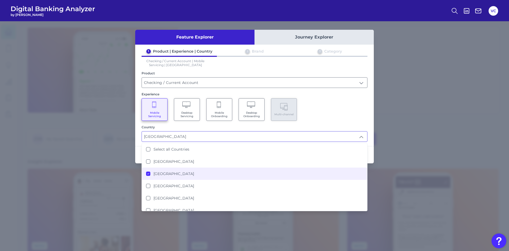
click at [325, 118] on div "Mobile Servicing Desktop Servicing Mobile Onboarding Desktop Onboarding Multi-c…" at bounding box center [255, 109] width 226 height 23
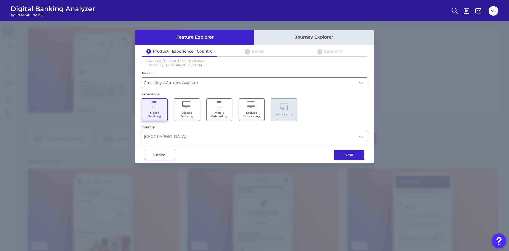
click at [350, 154] on button "Next" at bounding box center [349, 154] width 31 height 11
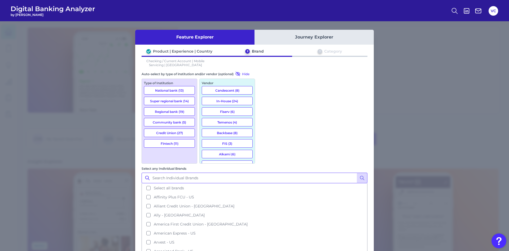
drag, startPoint x: 284, startPoint y: 84, endPoint x: 281, endPoint y: 85, distance: 3.1
click at [283, 172] on input "Select any Individual Brands" at bounding box center [255, 177] width 226 height 11
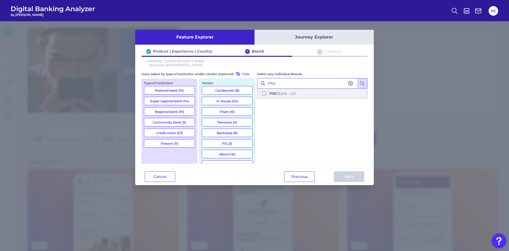
click at [266, 93] on button "PNC Bank - [GEOGRAPHIC_DATA]" at bounding box center [312, 93] width 109 height 9
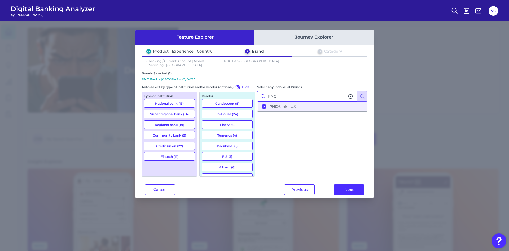
type input "PNC"
click at [351, 97] on icon at bounding box center [350, 96] width 5 height 5
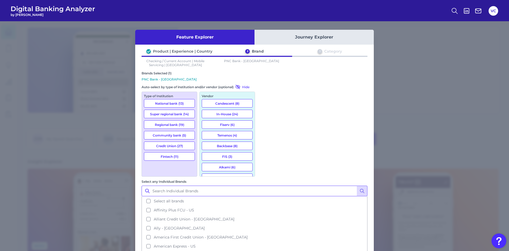
click at [286, 185] on input "Select any Individual Brands" at bounding box center [255, 190] width 226 height 11
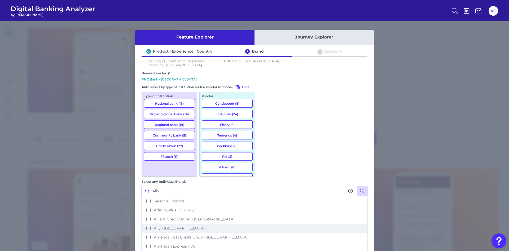
click at [263, 223] on button "Ally - [GEOGRAPHIC_DATA]" at bounding box center [254, 227] width 225 height 9
type input "Ally"
click at [351, 188] on button at bounding box center [351, 191] width 6 height 6
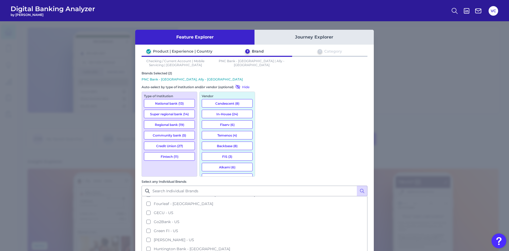
scroll to position [371, 0]
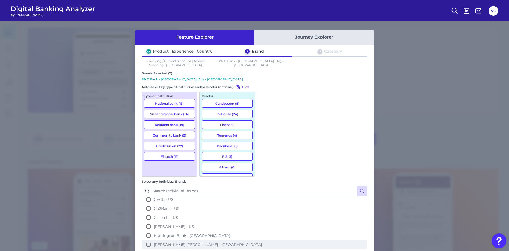
click at [264, 240] on button "[PERSON_NAME] [PERSON_NAME] - [GEOGRAPHIC_DATA]" at bounding box center [254, 244] width 225 height 9
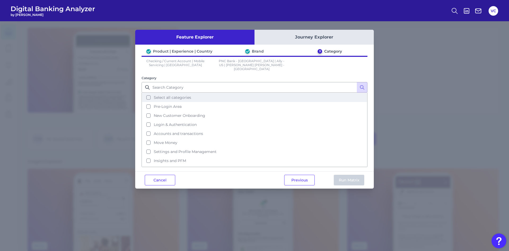
click at [147, 94] on button "Select all categories" at bounding box center [254, 97] width 225 height 9
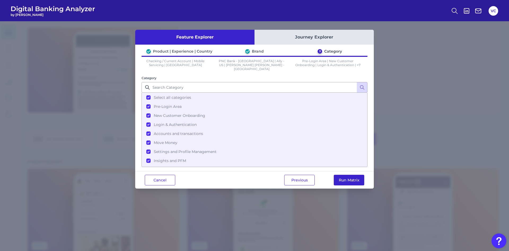
click at [351, 175] on button "Run Matrix" at bounding box center [349, 180] width 31 height 11
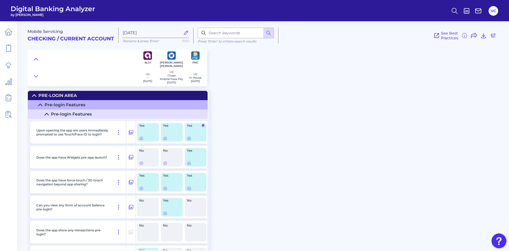
click at [34, 59] on icon at bounding box center [36, 59] width 4 height 5
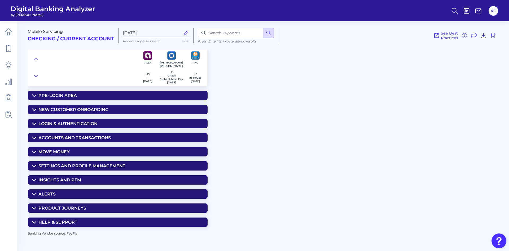
click at [71, 155] on summary "Move Money" at bounding box center [118, 151] width 180 height 9
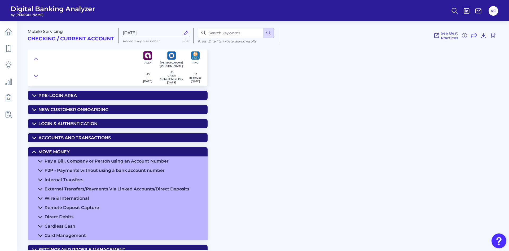
click at [83, 155] on summary "Move Money" at bounding box center [118, 151] width 180 height 9
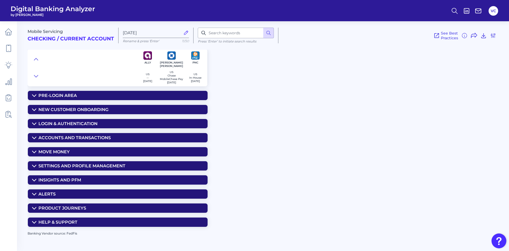
click at [87, 136] on summary "Accounts and transactions" at bounding box center [118, 137] width 180 height 9
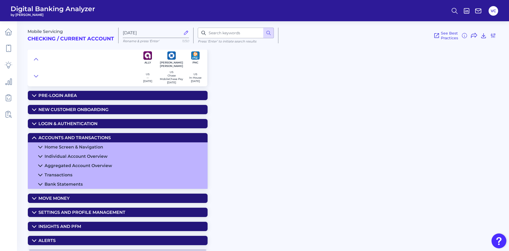
click at [87, 136] on summary "Accounts and transactions" at bounding box center [118, 137] width 180 height 9
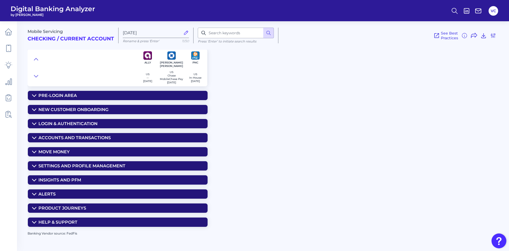
click at [81, 166] on div "Settings and Profile Management" at bounding box center [81, 165] width 87 height 5
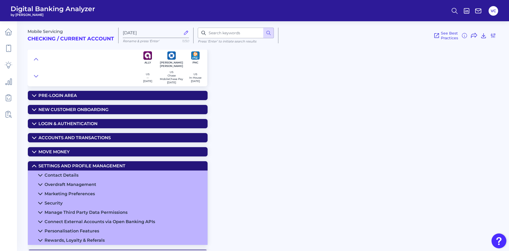
click at [81, 166] on div "Settings and Profile Management" at bounding box center [81, 165] width 87 height 5
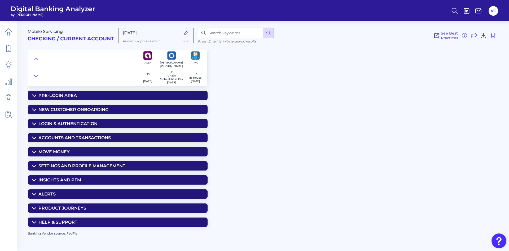
click at [77, 181] on div "Insights and PFM" at bounding box center [59, 179] width 43 height 5
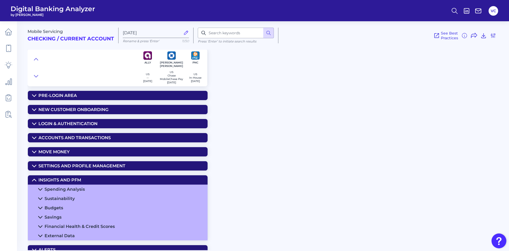
click at [77, 181] on div "Insights and PFM" at bounding box center [59, 179] width 43 height 5
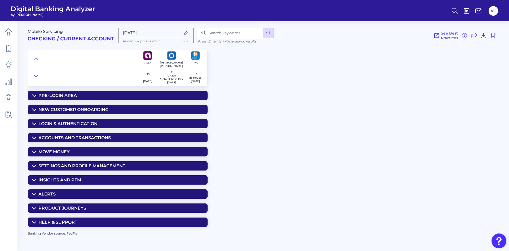
click at [73, 193] on summary "Alerts" at bounding box center [118, 193] width 180 height 9
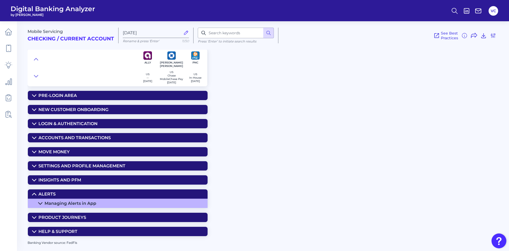
click at [73, 193] on summary "Alerts" at bounding box center [118, 193] width 180 height 9
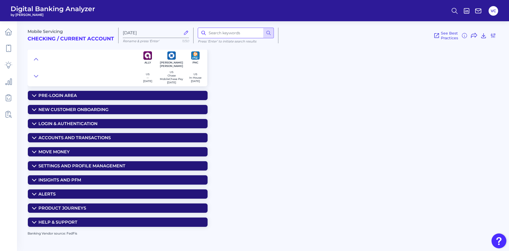
click at [243, 33] on input at bounding box center [236, 33] width 76 height 11
type input "direct"
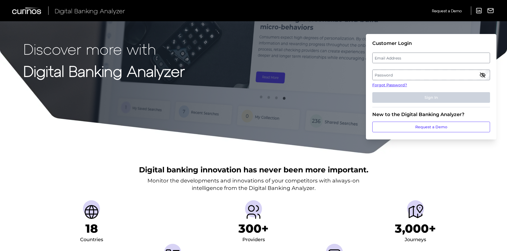
click at [407, 57] on label "Email Address" at bounding box center [431, 58] width 117 height 10
click at [407, 57] on input "email" at bounding box center [431, 58] width 118 height 11
click at [406, 59] on input "Email Address" at bounding box center [431, 58] width 118 height 11
type input "vic.cuvo.demo@curinos.com"
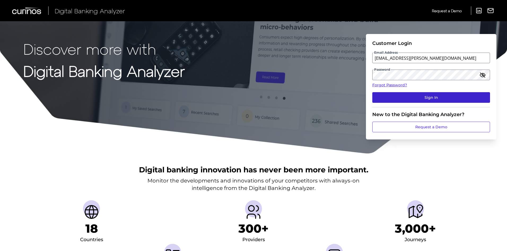
click at [424, 100] on button "Sign In" at bounding box center [431, 97] width 118 height 11
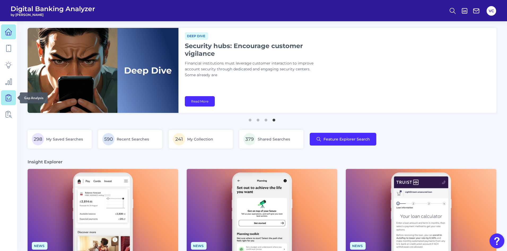
click at [7, 98] on icon at bounding box center [8, 97] width 7 height 7
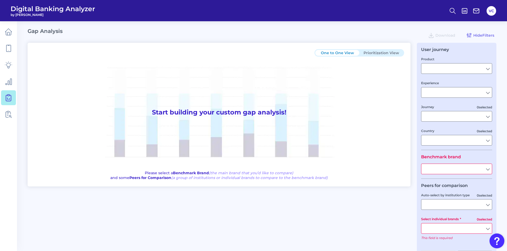
type input "Checking / Current Account"
type input "Mobile Servicing"
type input "Pre-Login Area, New Customer Onboarding, Login & Authentication, Accounts and t…"
type input "[GEOGRAPHIC_DATA]"
type input "All Select individual brands"
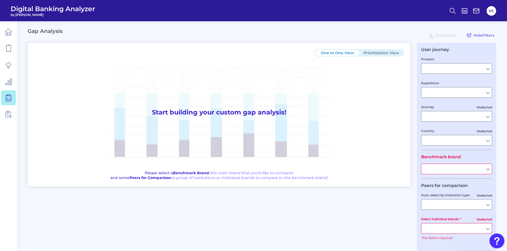
type input "All Journeys"
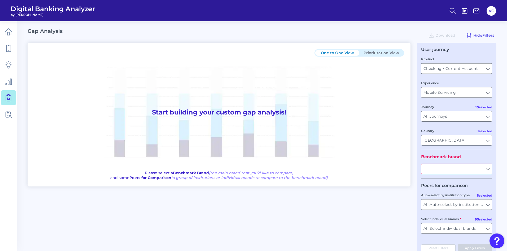
click at [451, 68] on input "Checking / Current Account" at bounding box center [457, 68] width 71 height 10
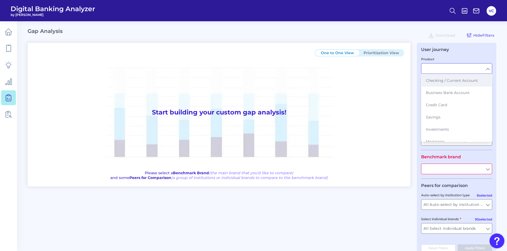
click at [448, 82] on span "Checking / Current Account" at bounding box center [452, 80] width 52 height 5
type input "Checking / Current Account"
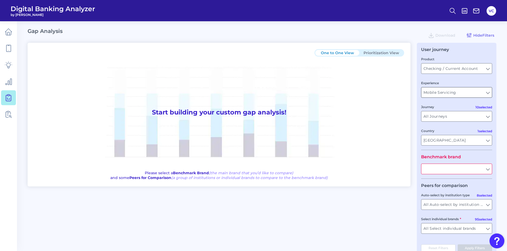
click at [451, 95] on input "Mobile Servicing" at bounding box center [457, 92] width 71 height 10
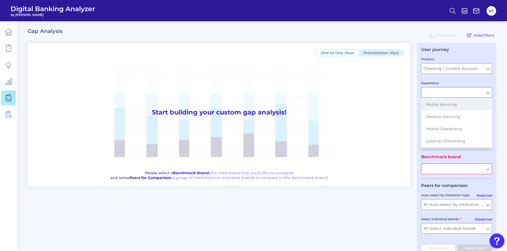
click at [449, 104] on span "Mobile Servicing" at bounding box center [441, 104] width 31 height 5
type input "Mobile Servicing"
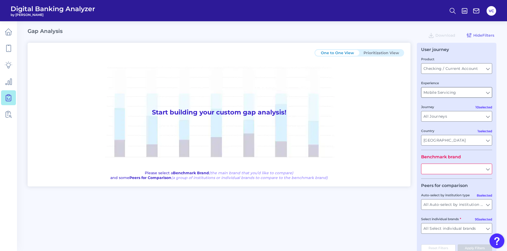
click at [456, 94] on input "Mobile Servicing" at bounding box center [457, 92] width 71 height 10
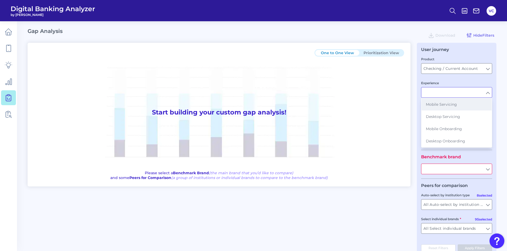
click at [448, 106] on span "Mobile Servicing" at bounding box center [441, 104] width 31 height 5
type input "Mobile Servicing"
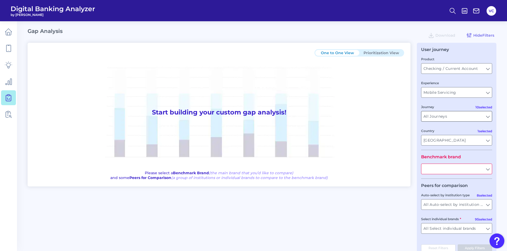
click at [455, 118] on input "All Journeys" at bounding box center [457, 116] width 71 height 10
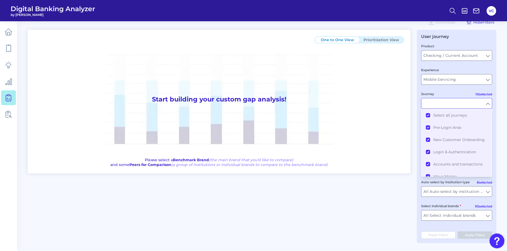
click at [463, 89] on fieldset "Product Checking / Current Account Checking / Current Account Experience Mobile…" at bounding box center [456, 90] width 71 height 94
type input "All Journeys"
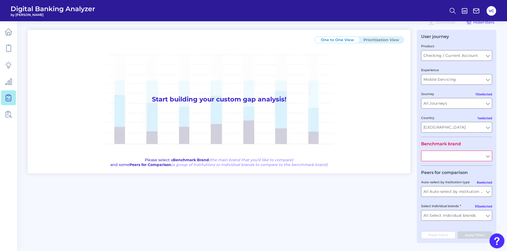
click at [456, 155] on input "text" at bounding box center [457, 156] width 71 height 10
click at [439, 167] on span "PNC Bank" at bounding box center [435, 167] width 18 height 5
type input "PNC Bank"
click at [476, 166] on form "Product Checking / Current Account Checking / Current Account Experience Mobile…" at bounding box center [456, 133] width 71 height 181
click at [452, 192] on input "All Auto-select by institution types" at bounding box center [457, 191] width 71 height 10
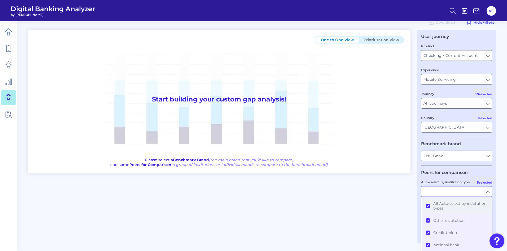
click at [428, 204] on button "All Auto-select by institution types" at bounding box center [457, 205] width 70 height 17
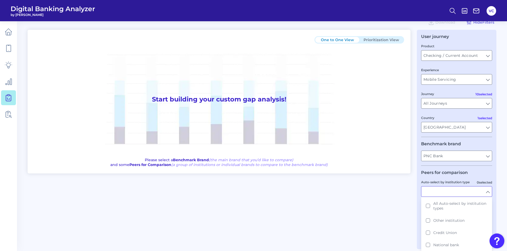
click at [411, 198] on div "One to One View Prioritization View Start building your custom gap analysis! Pl…" at bounding box center [262, 139] width 469 height 219
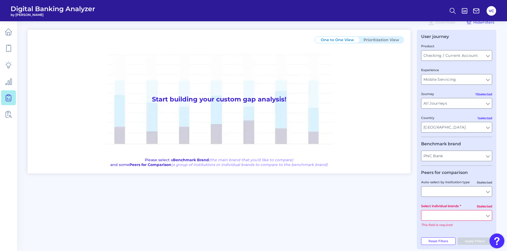
click at [443, 215] on input "Select individual brands" at bounding box center [457, 215] width 71 height 10
click at [428, 226] on button "Ally" at bounding box center [457, 227] width 70 height 12
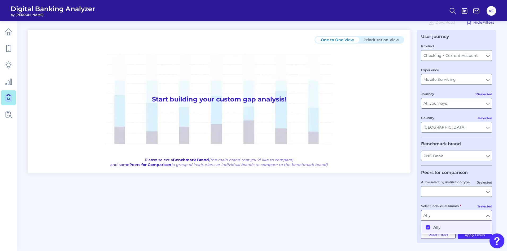
click at [471, 206] on div "Select individual brands Ally Ally" at bounding box center [456, 212] width 71 height 18
click at [466, 236] on button "Apply Filters" at bounding box center [475, 234] width 35 height 7
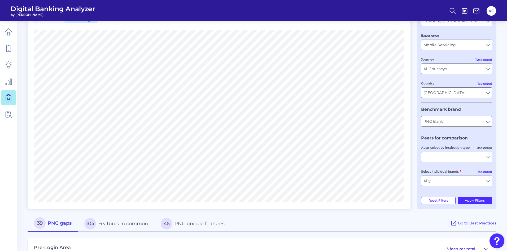
scroll to position [40, 0]
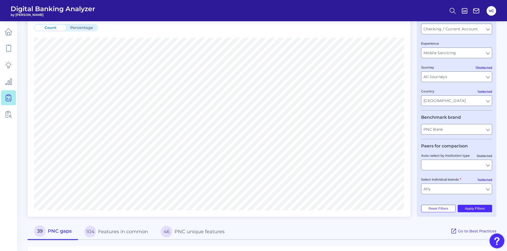
click at [84, 29] on button "Percentage" at bounding box center [81, 28] width 31 height 6
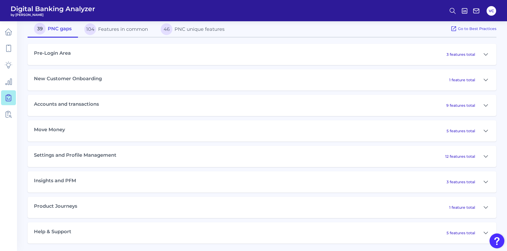
scroll to position [242, 0]
click at [487, 104] on icon at bounding box center [486, 105] width 4 height 2
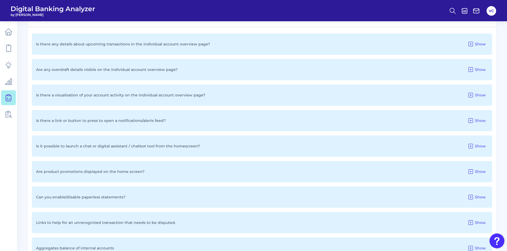
scroll to position [322, 0]
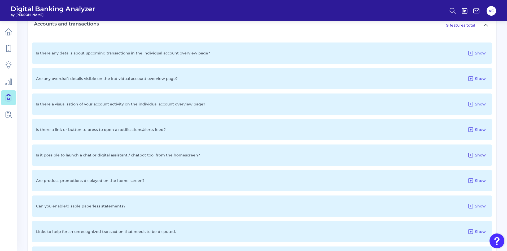
click at [471, 156] on icon at bounding box center [471, 155] width 6 height 6
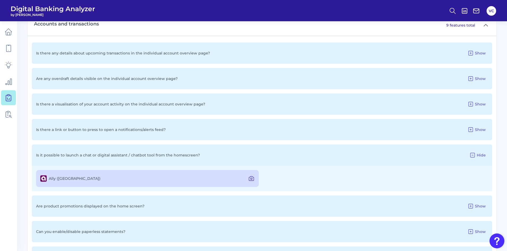
click at [250, 179] on icon at bounding box center [251, 178] width 6 height 6
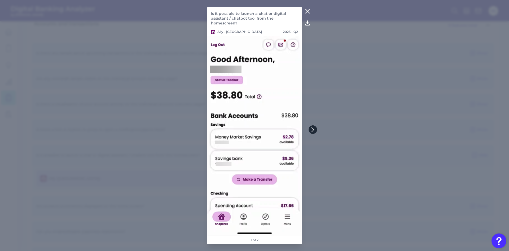
click at [314, 128] on icon at bounding box center [313, 129] width 5 height 5
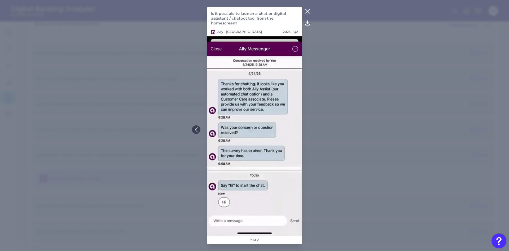
click at [306, 9] on icon at bounding box center [308, 11] width 6 height 6
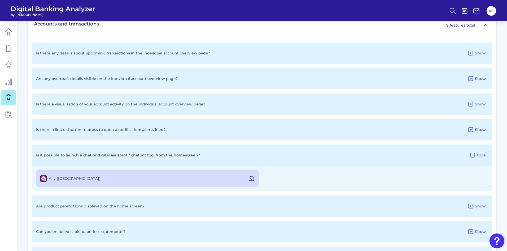
click at [247, 177] on button at bounding box center [251, 178] width 11 height 8
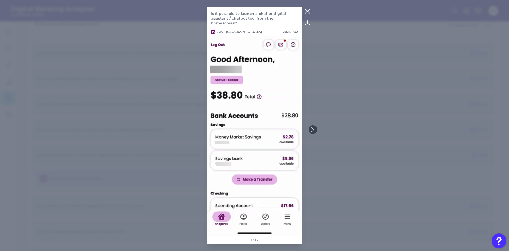
click at [307, 10] on icon at bounding box center [308, 11] width 6 height 6
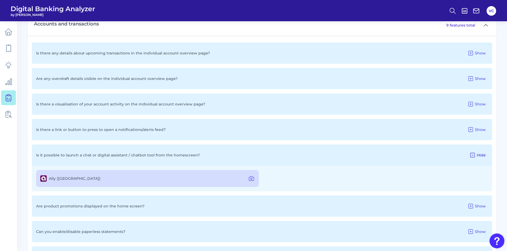
click at [471, 154] on icon at bounding box center [473, 155] width 4 height 4
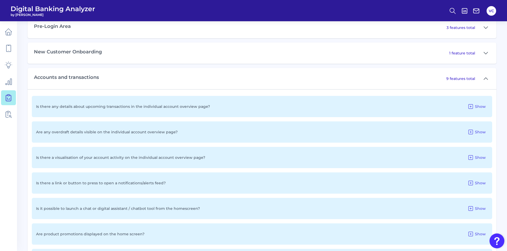
scroll to position [242, 0]
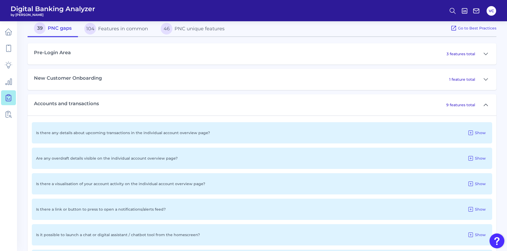
click at [486, 104] on icon at bounding box center [486, 105] width 4 height 2
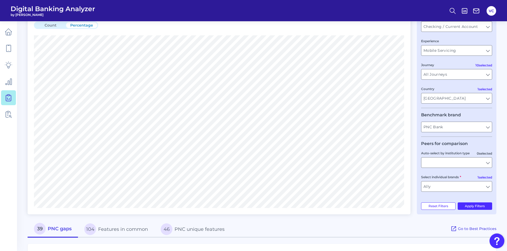
scroll to position [53, 0]
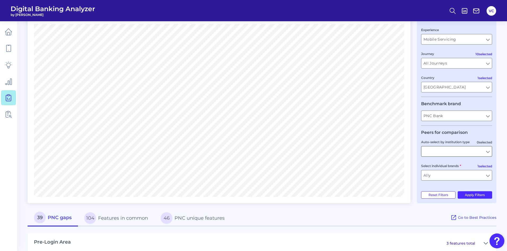
click at [439, 151] on input "Auto-select by institution type" at bounding box center [457, 151] width 71 height 10
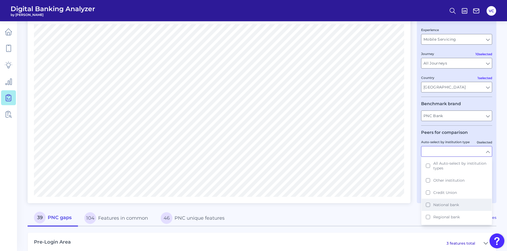
click at [426, 206] on button "National bank" at bounding box center [457, 204] width 70 height 12
type input "Ally, American Express, Bank of America, Capital One, [PERSON_NAME] [PERSON_NAM…"
click at [404, 209] on div "Compare one brand to other brands One to One View Prioritization View Count Per…" at bounding box center [262, 211] width 469 height 442
type input "National bank"
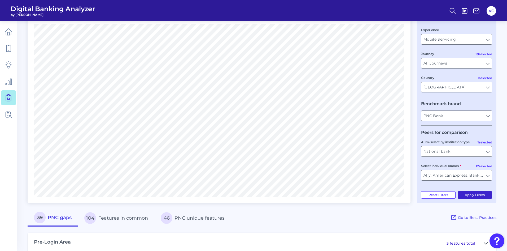
click at [470, 197] on button "Apply Filters" at bounding box center [475, 194] width 35 height 7
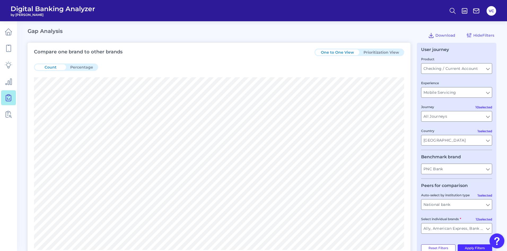
click at [381, 53] on button "Prioritization View" at bounding box center [381, 52] width 44 height 6
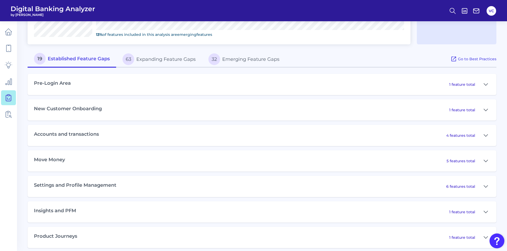
scroll to position [254, 0]
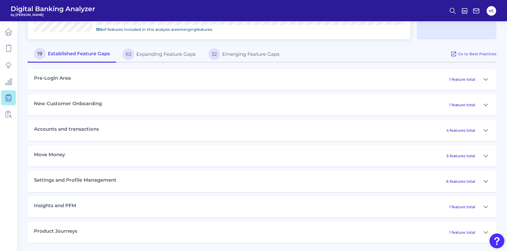
click at [486, 181] on icon at bounding box center [486, 181] width 4 height 6
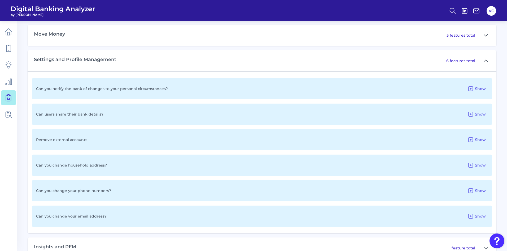
scroll to position [387, 0]
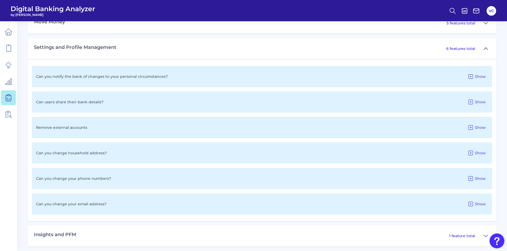
click at [486, 47] on icon at bounding box center [486, 48] width 4 height 6
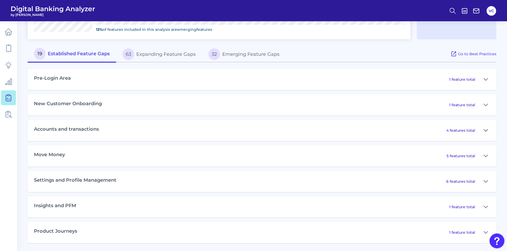
click at [486, 131] on icon at bounding box center [486, 130] width 4 height 2
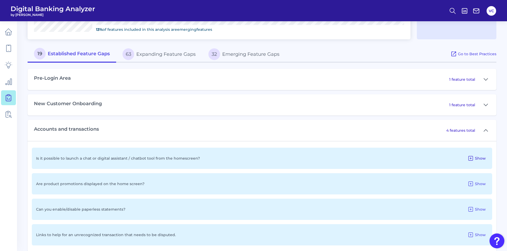
click at [478, 158] on span "Show" at bounding box center [480, 158] width 11 height 5
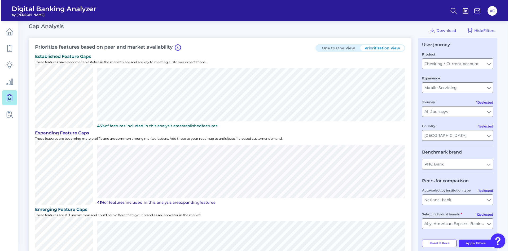
scroll to position [0, 0]
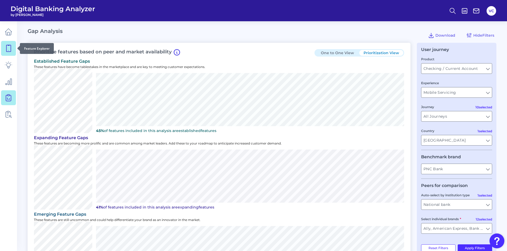
click at [10, 49] on icon at bounding box center [8, 48] width 7 height 7
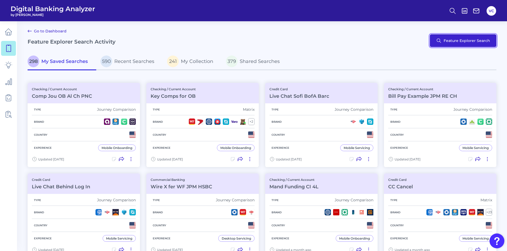
click at [449, 41] on button "Feature Explorer Search" at bounding box center [463, 40] width 67 height 13
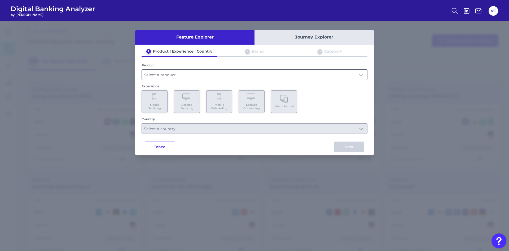
click at [189, 76] on input "text" at bounding box center [254, 75] width 225 height 10
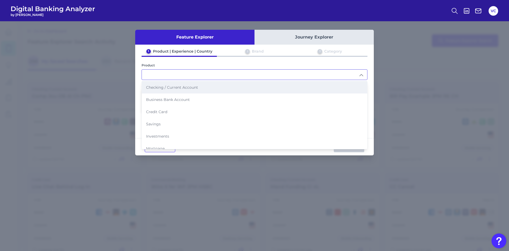
click at [186, 85] on span "Checking / Current Account" at bounding box center [172, 87] width 52 height 5
type input "Checking / Current Account"
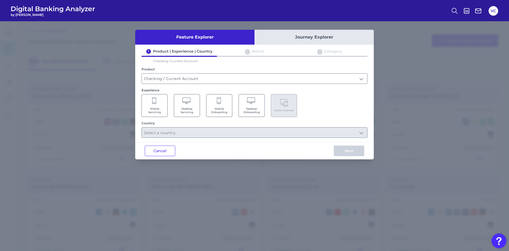
click at [154, 107] on span "Mobile Servicing" at bounding box center [155, 110] width 20 height 7
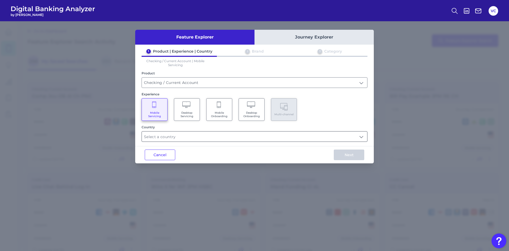
click at [174, 136] on input "text" at bounding box center [254, 136] width 225 height 10
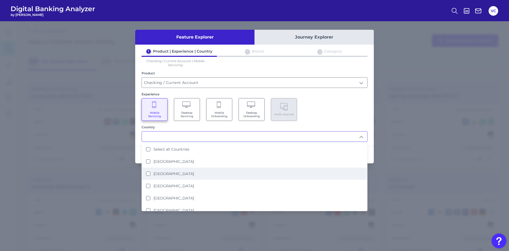
click at [161, 176] on li "[GEOGRAPHIC_DATA]" at bounding box center [254, 173] width 225 height 12
type input "[GEOGRAPHIC_DATA]"
click at [431, 123] on div "Feature Explorer Journey Explorer 1 Product | Experience | Country 2 Brand 3 Ca…" at bounding box center [254, 135] width 509 height 229
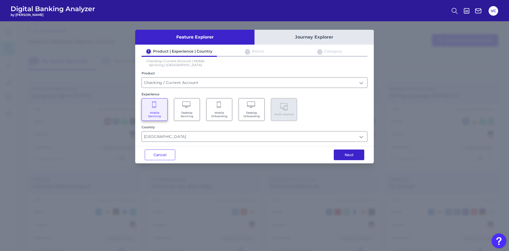
click at [354, 152] on button "Next" at bounding box center [349, 154] width 31 height 11
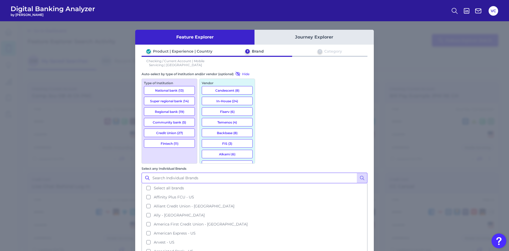
click at [271, 172] on input "Select any Individual Brands" at bounding box center [255, 177] width 226 height 11
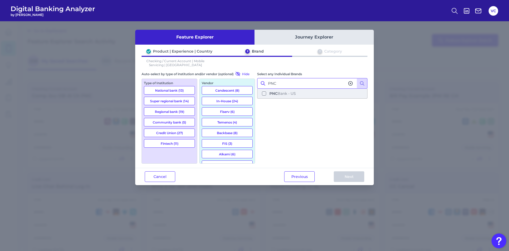
click at [263, 93] on button "PNC Bank - [GEOGRAPHIC_DATA]" at bounding box center [312, 93] width 109 height 9
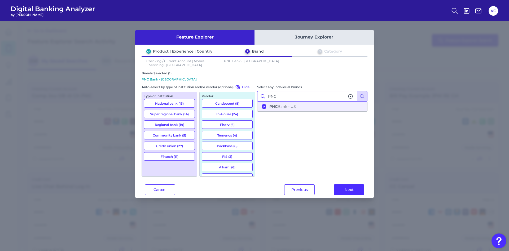
type input "PNC"
click at [351, 97] on icon at bounding box center [351, 96] width 4 height 4
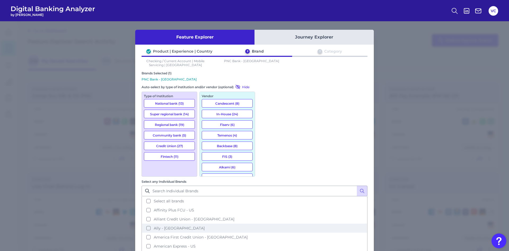
click at [266, 223] on button "Ally - [GEOGRAPHIC_DATA]" at bounding box center [254, 227] width 225 height 9
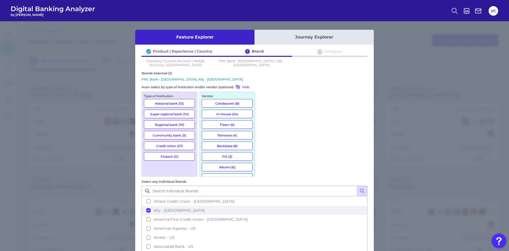
scroll to position [27, 0]
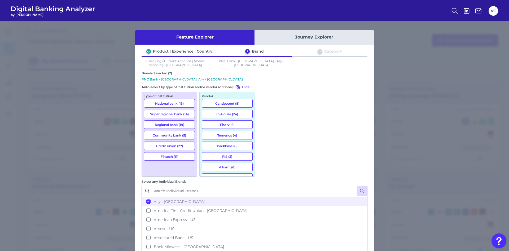
click at [266, 250] on button "Bank of America - [GEOGRAPHIC_DATA]" at bounding box center [254, 255] width 225 height 9
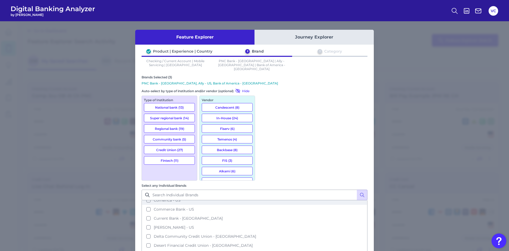
scroll to position [212, 0]
click at [264, 250] on button "Discover - [GEOGRAPHIC_DATA]" at bounding box center [254, 254] width 225 height 9
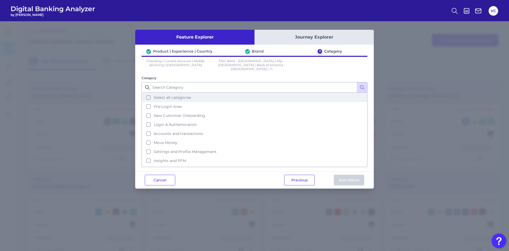
click at [148, 93] on button "Select all categories" at bounding box center [254, 97] width 225 height 9
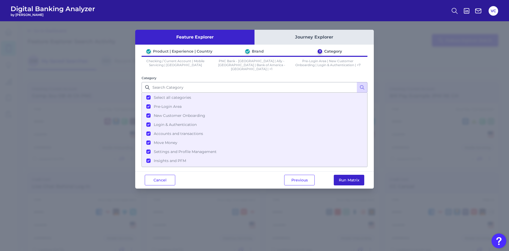
click at [344, 175] on button "Run Matrix" at bounding box center [349, 180] width 31 height 11
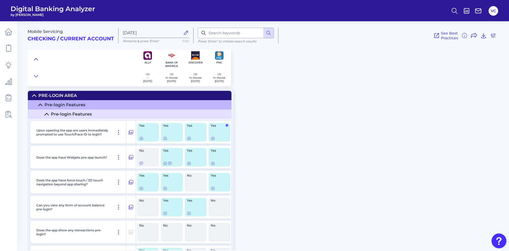
click at [36, 58] on icon at bounding box center [36, 59] width 4 height 5
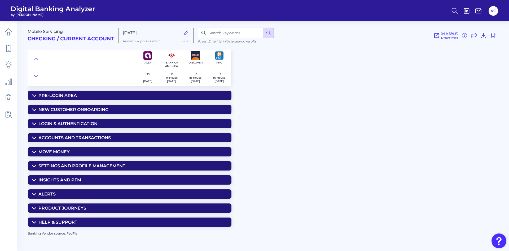
click at [95, 135] on div "Accounts and transactions" at bounding box center [74, 137] width 72 height 5
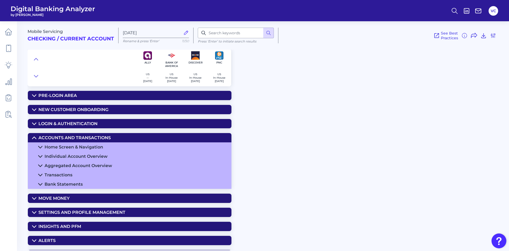
click at [91, 147] on div "Home Screen & Navigation" at bounding box center [74, 146] width 59 height 5
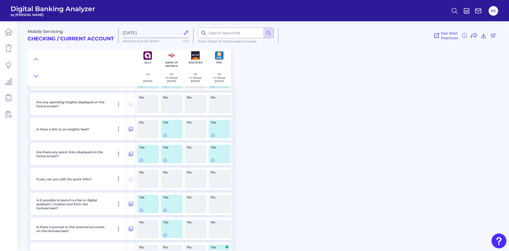
scroll to position [212, 0]
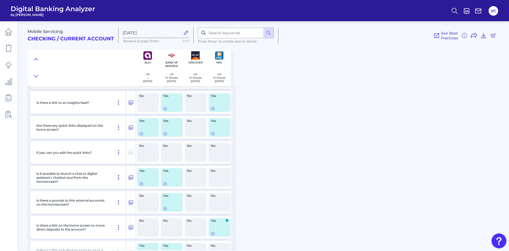
click at [119, 178] on icon at bounding box center [118, 177] width 6 height 6
click at [107, 189] on span "Pin Feature" at bounding box center [103, 188] width 22 height 5
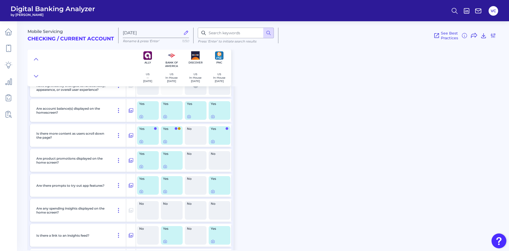
scroll to position [0, 0]
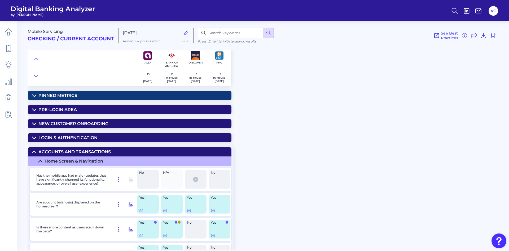
click at [80, 94] on summary "Pinned Metrics" at bounding box center [130, 95] width 204 height 9
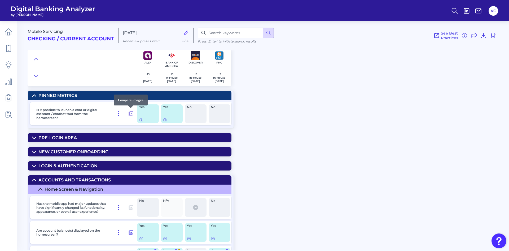
click at [132, 114] on icon at bounding box center [130, 113] width 5 height 6
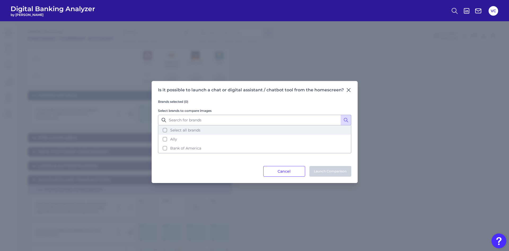
click at [165, 130] on button "Select all brands" at bounding box center [255, 129] width 192 height 9
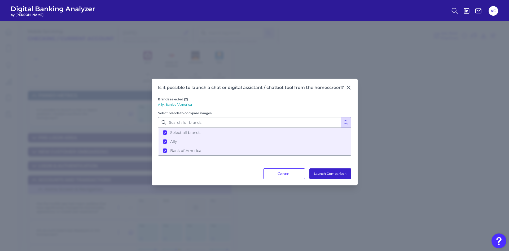
click at [331, 175] on button "Launch Comparison" at bounding box center [331, 173] width 42 height 11
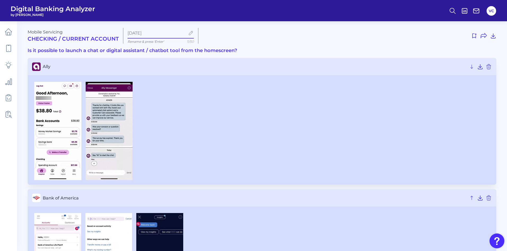
click at [159, 33] on input "[DATE]" at bounding box center [157, 33] width 58 height 5
type input "S"
click at [136, 31] on input at bounding box center [157, 33] width 58 height 5
type input "DA Unath Ally BOA"
click at [222, 30] on div "Mobile Servicing Checking / Current Account DA Unath Ally BOA Rename & press 'E…" at bounding box center [262, 36] width 469 height 16
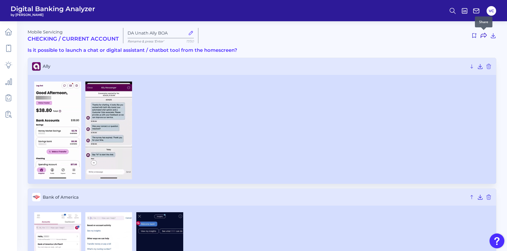
click at [483, 35] on icon at bounding box center [484, 35] width 6 height 6
click at [10, 31] on icon at bounding box center [8, 31] width 7 height 7
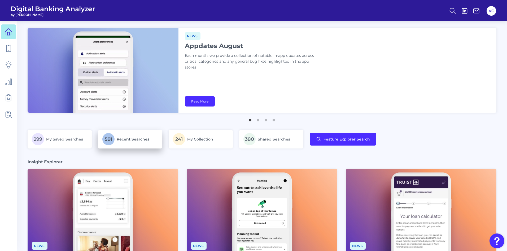
click at [122, 142] on p "591 Recent Searches" at bounding box center [130, 139] width 56 height 12
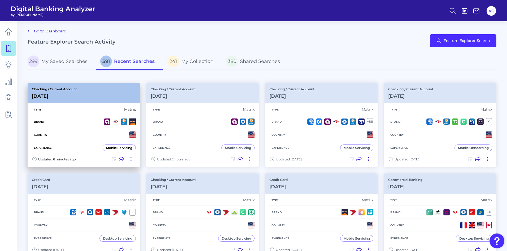
click at [79, 129] on div "Country" at bounding box center [84, 134] width 104 height 13
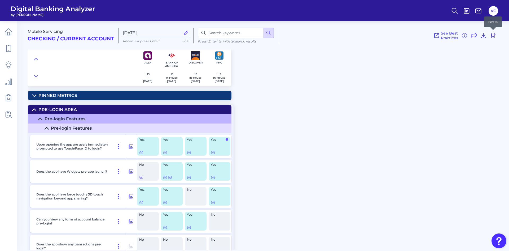
click at [493, 38] on icon at bounding box center [493, 35] width 4 height 4
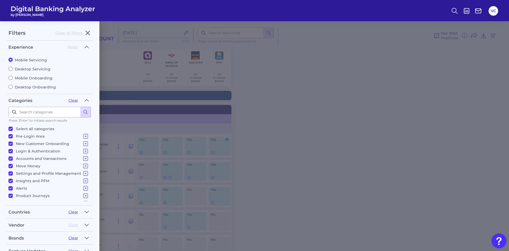
click at [19, 77] on label "Mobile Onboarding" at bounding box center [49, 78] width 83 height 5
click at [13, 77] on input "Mobile Onboarding" at bounding box center [10, 78] width 4 height 4
radio input "true"
radio input "false"
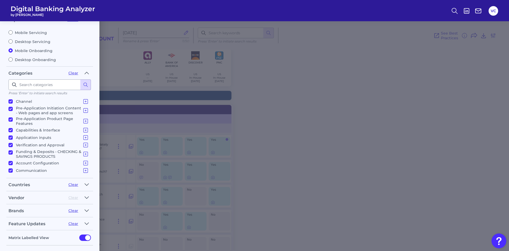
scroll to position [49, 0]
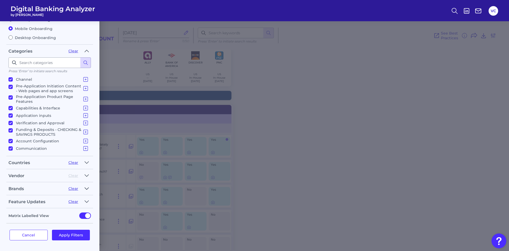
click at [86, 188] on icon "button" at bounding box center [87, 188] width 4 height 6
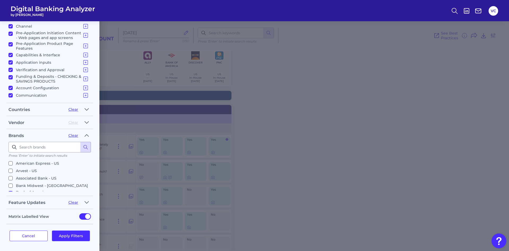
scroll to position [53, 0]
click at [11, 182] on input "Bank of America - [GEOGRAPHIC_DATA]" at bounding box center [10, 184] width 4 height 4
checkbox input "false"
click at [10, 179] on input "Chime - [GEOGRAPHIC_DATA]" at bounding box center [10, 181] width 4 height 4
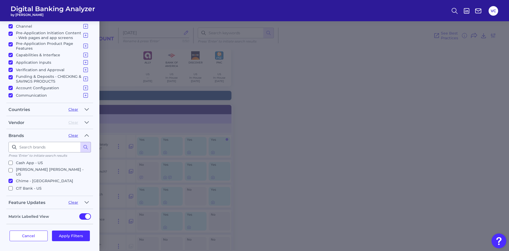
checkbox input "true"
click at [11, 193] on input "Citi - [GEOGRAPHIC_DATA]" at bounding box center [10, 195] width 4 height 4
checkbox input "true"
click at [75, 235] on button "Apply Filters" at bounding box center [71, 235] width 38 height 11
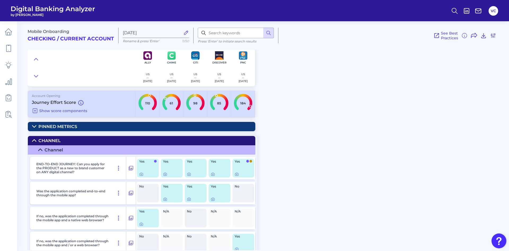
scroll to position [0, 0]
click at [35, 110] on icon at bounding box center [35, 110] width 4 height 4
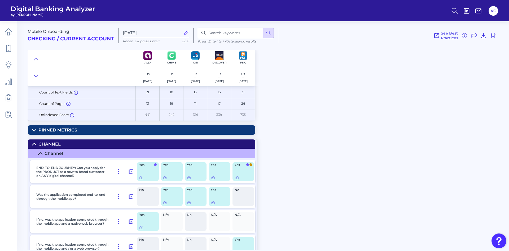
scroll to position [80, 0]
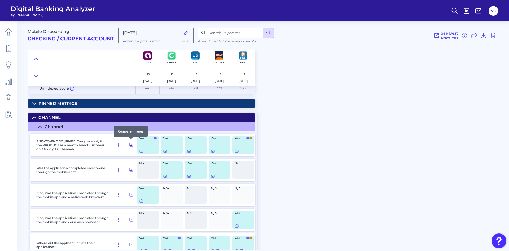
click at [132, 144] on icon at bounding box center [130, 145] width 5 height 6
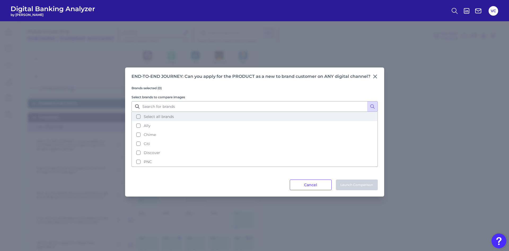
click at [139, 115] on button "Select all brands" at bounding box center [254, 116] width 245 height 9
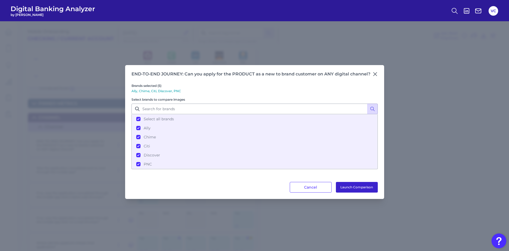
click at [357, 184] on button "Launch Comparison" at bounding box center [357, 187] width 42 height 11
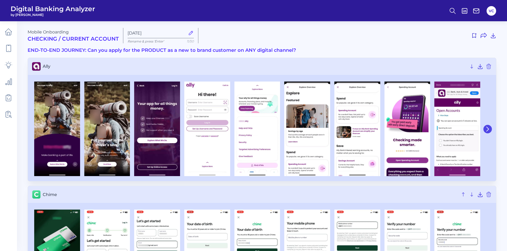
click at [489, 127] on icon at bounding box center [487, 129] width 5 height 5
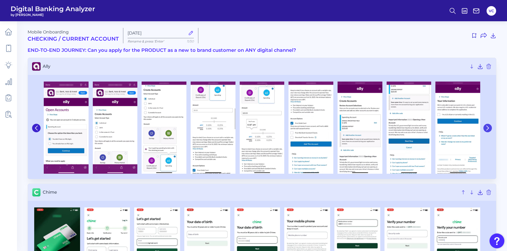
click at [489, 125] on icon at bounding box center [487, 127] width 5 height 5
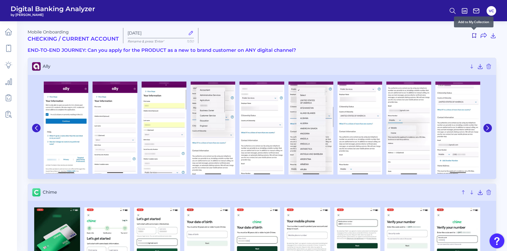
click at [472, 36] on use at bounding box center [474, 35] width 4 height 5
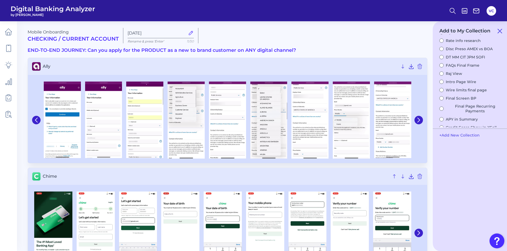
scroll to position [106, 0]
click at [453, 134] on button "+ Add New Collection" at bounding box center [460, 135] width 46 height 10
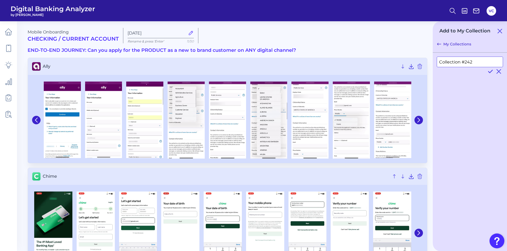
click at [472, 61] on input "Collection #242" at bounding box center [470, 62] width 66 height 11
type input "C"
type input "Employment Data Collect"
click at [491, 72] on icon at bounding box center [491, 71] width 4 height 3
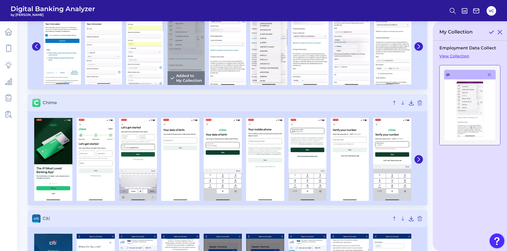
scroll to position [80, 0]
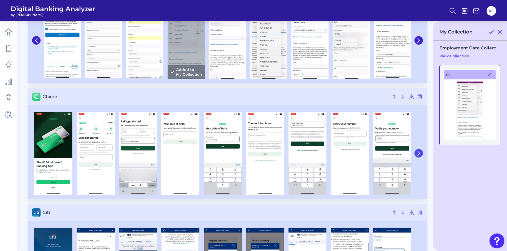
click at [420, 153] on icon at bounding box center [419, 153] width 2 height 4
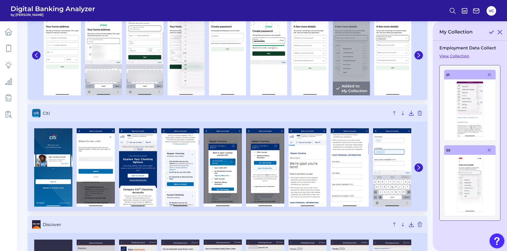
scroll to position [186, 0]
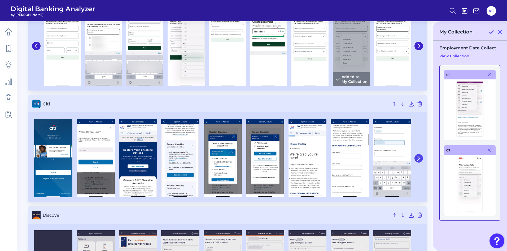
click at [417, 160] on icon at bounding box center [418, 158] width 5 height 5
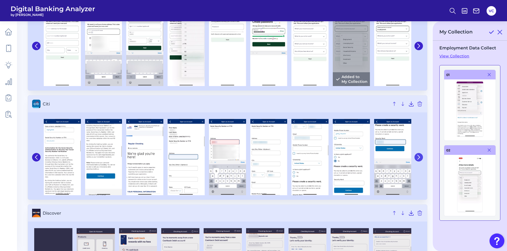
click at [417, 159] on button at bounding box center [419, 157] width 8 height 8
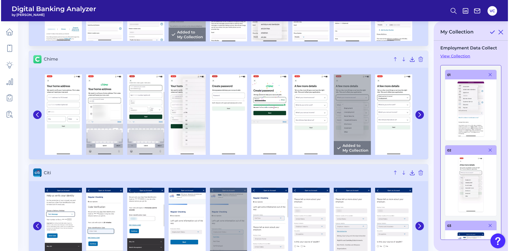
scroll to position [0, 0]
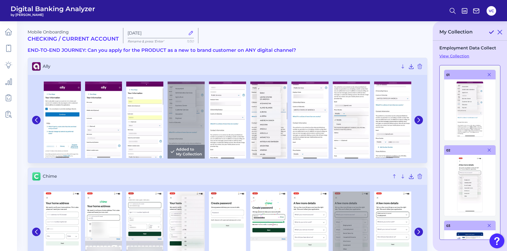
click at [490, 32] on icon at bounding box center [491, 32] width 6 height 6
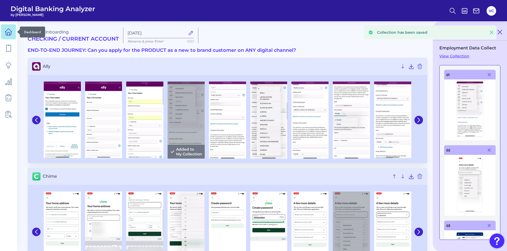
click at [8, 27] on link at bounding box center [8, 31] width 15 height 15
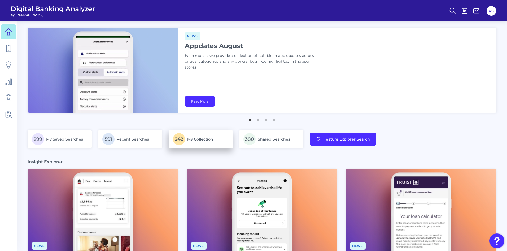
click at [198, 144] on p "242 My Collection" at bounding box center [201, 139] width 56 height 12
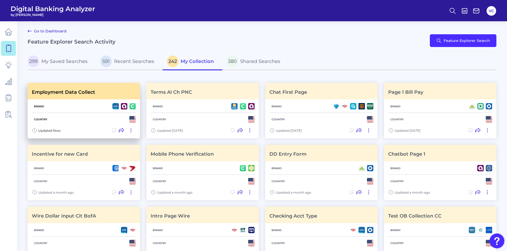
click at [78, 124] on div "Country" at bounding box center [84, 119] width 104 height 13
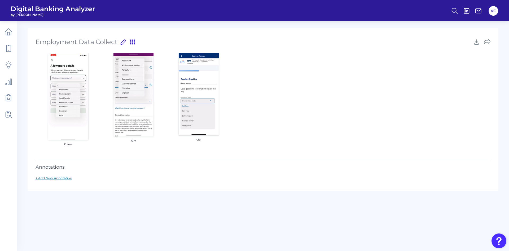
click at [68, 179] on link "+ Add New Annotation" at bounding box center [54, 178] width 37 height 4
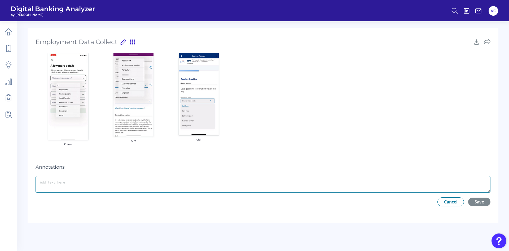
click at [68, 180] on textarea at bounding box center [263, 184] width 455 height 16
type textarea "I like this one best"
click at [474, 199] on button "Save" at bounding box center [479, 201] width 22 height 8
click at [60, 207] on button "Delete" at bounding box center [63, 208] width 18 height 6
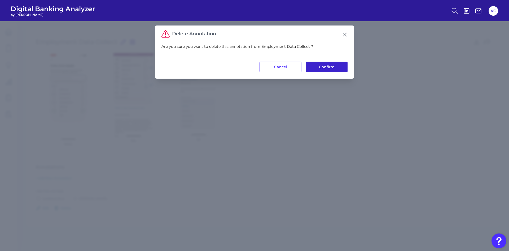
click at [335, 67] on button "Confirm" at bounding box center [327, 67] width 42 height 11
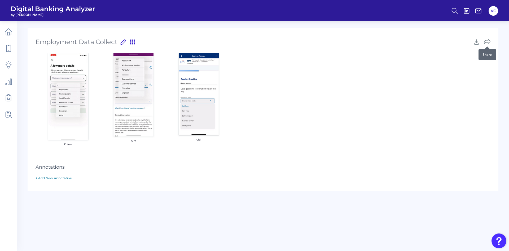
click at [486, 41] on icon at bounding box center [487, 41] width 7 height 7
click at [11, 33] on icon at bounding box center [8, 32] width 7 height 7
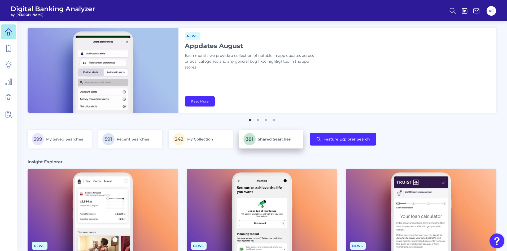
click at [268, 140] on span "Shared Searches" at bounding box center [274, 139] width 33 height 5
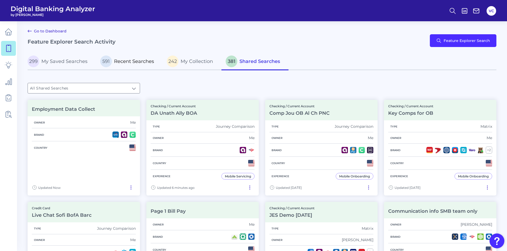
click at [125, 63] on span "Recent Searches" at bounding box center [134, 61] width 40 height 6
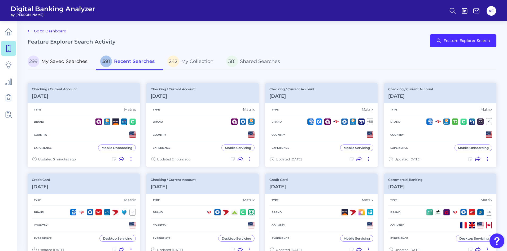
click at [71, 62] on span "My Saved Searches" at bounding box center [64, 61] width 46 height 6
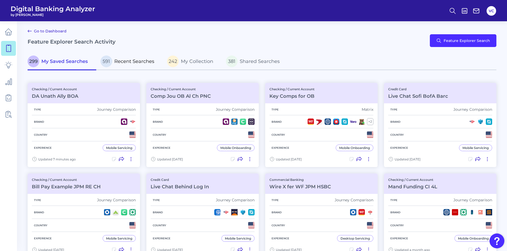
click at [131, 62] on span "Recent Searches" at bounding box center [134, 61] width 40 height 6
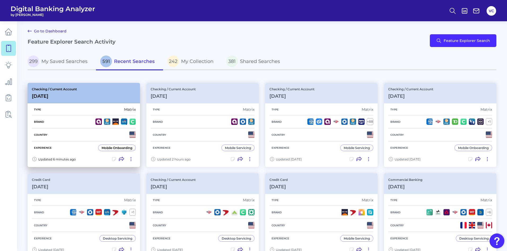
click at [82, 132] on div "Country" at bounding box center [84, 134] width 104 height 13
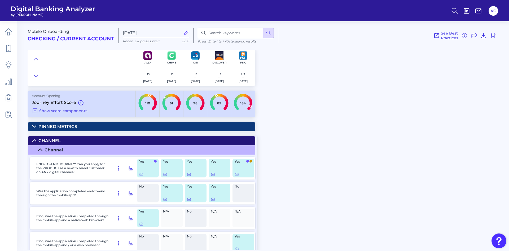
click at [78, 125] on summary "Pinned Metrics" at bounding box center [142, 126] width 228 height 9
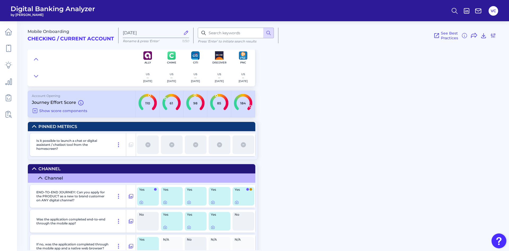
click at [78, 125] on summary "Pinned Metrics" at bounding box center [142, 126] width 228 height 9
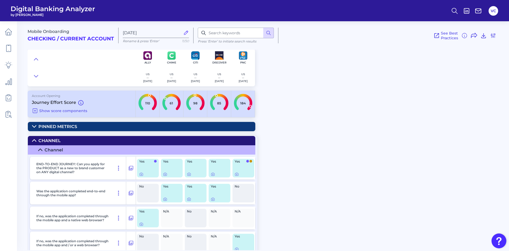
click at [78, 124] on summary "Pinned Metrics" at bounding box center [142, 126] width 228 height 9
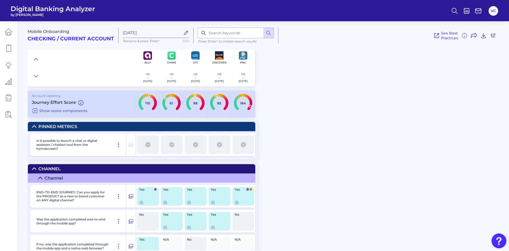
click at [322, 138] on div "Mobile Onboarding Checking / Current Account Sep 02 2025 Rename & press 'Enter'…" at bounding box center [269, 133] width 482 height 233
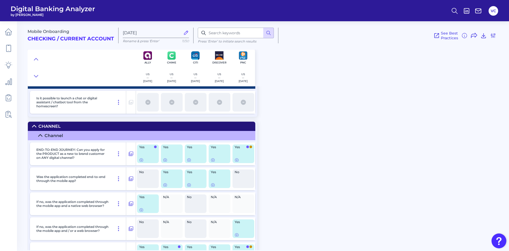
scroll to position [53, 0]
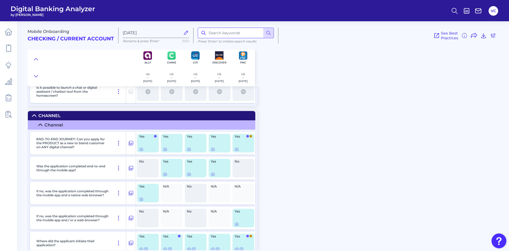
click at [230, 34] on input at bounding box center [236, 33] width 76 height 11
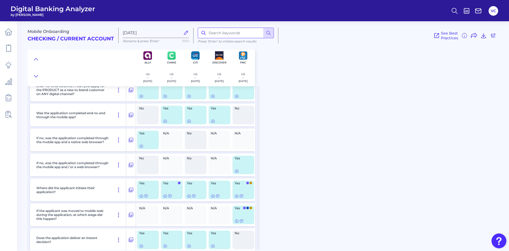
scroll to position [0, 0]
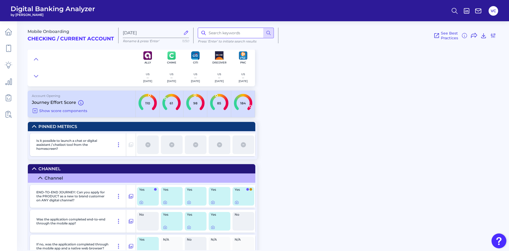
click at [229, 35] on input at bounding box center [236, 33] width 76 height 11
type input "chat"
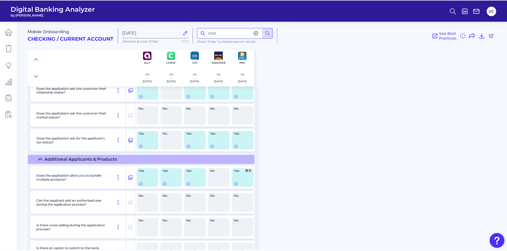
scroll to position [2000, 0]
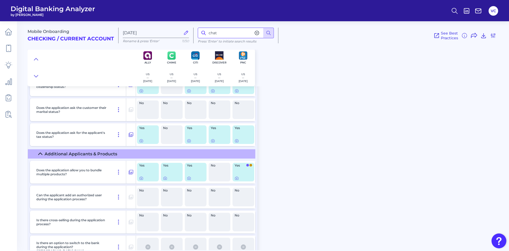
click at [224, 32] on input "chat" at bounding box center [236, 33] width 76 height 11
drag, startPoint x: 224, startPoint y: 32, endPoint x: 210, endPoint y: 33, distance: 14.6
click at [210, 33] on input "chat" at bounding box center [236, 33] width 76 height 11
click at [11, 79] on icon at bounding box center [8, 80] width 7 height 7
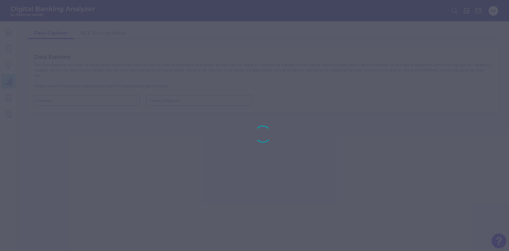
type input "Business Bank Account"
type input "[GEOGRAPHIC_DATA]"
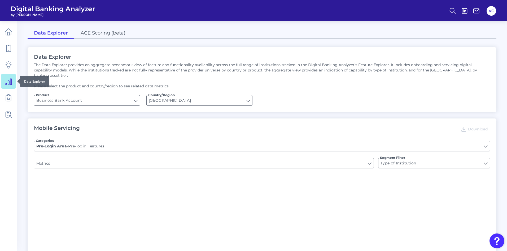
type input "Upon opening the app are users immediately prompted to use Touch/Face ID to log…"
type input "Does it offer third-party single sign on?"
type input "Can you apply for the PRODUCT as a new to brand customer on ANY digital channel?"
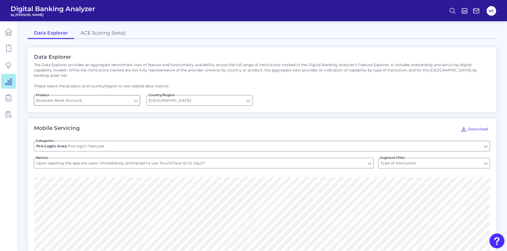
click at [137, 96] on input "Business Bank Account" at bounding box center [87, 100] width 106 height 10
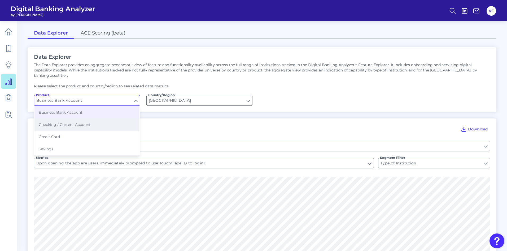
click at [99, 119] on button "Checking / Current Account" at bounding box center [86, 124] width 105 height 12
type input "Checking / Current Account"
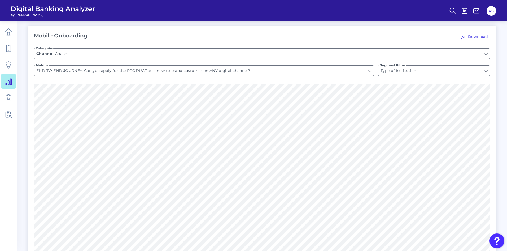
scroll to position [610, 0]
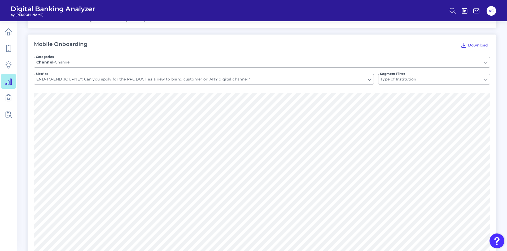
click at [119, 57] on input "Channel" at bounding box center [262, 62] width 456 height 10
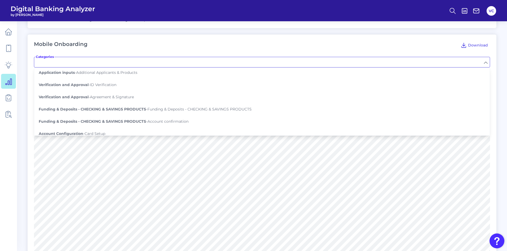
scroll to position [133, 0]
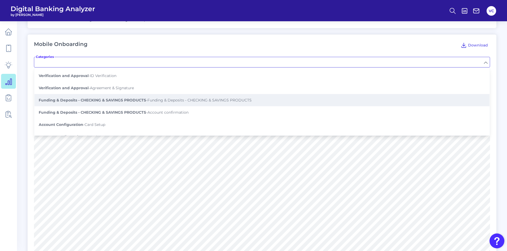
click at [145, 98] on b "Funding & Deposits - CHECKING & SAVINGS PRODUCTS" at bounding box center [92, 100] width 107 height 5
type input "Funding & Deposits - CHECKING & SAVINGS PRODUCTS"
type input "Is the account able to be funded within the onboarding process?"
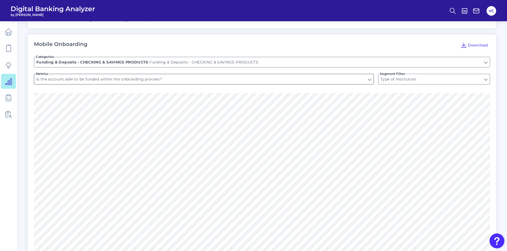
click at [152, 74] on input "Is the account able to be funded within the onboarding process?" at bounding box center [204, 79] width 340 height 10
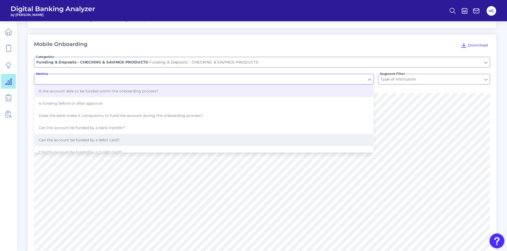
click at [108, 137] on span "Can the account be funded by a debit card?" at bounding box center [79, 139] width 81 height 5
type input "Can the account be funded by a debit card?"
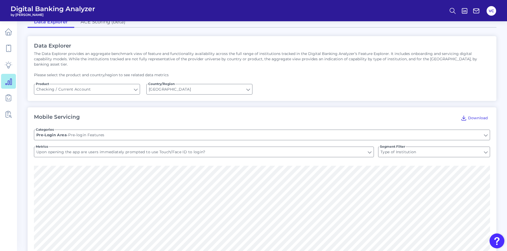
scroll to position [0, 0]
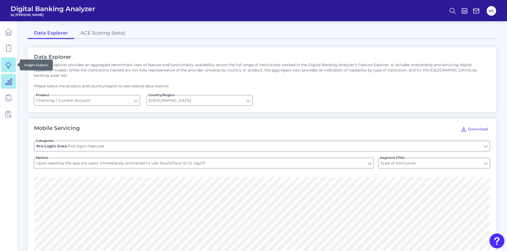
click at [7, 66] on icon at bounding box center [8, 64] width 7 height 7
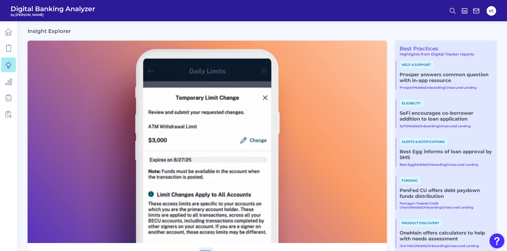
click at [419, 47] on link "Best Practices" at bounding box center [417, 48] width 43 height 6
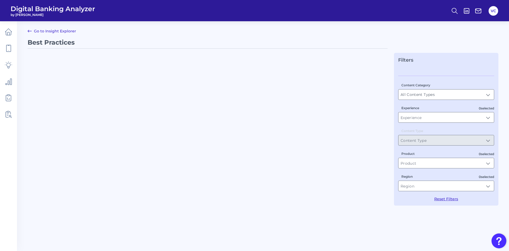
type input "Best Practices"
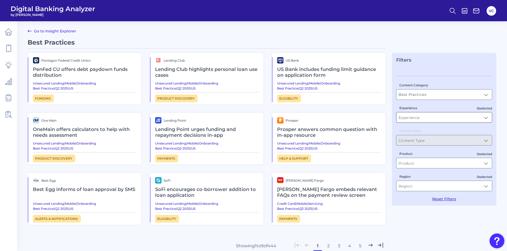
click at [415, 118] on input "Experience" at bounding box center [445, 117] width 96 height 10
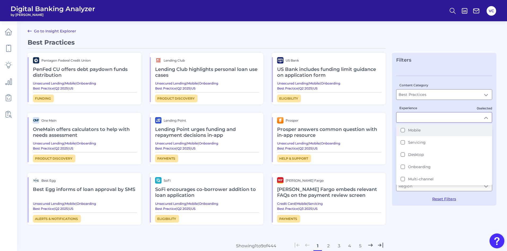
click at [403, 131] on button "Mobile" at bounding box center [403, 130] width 4 height 4
type input "Mobile"
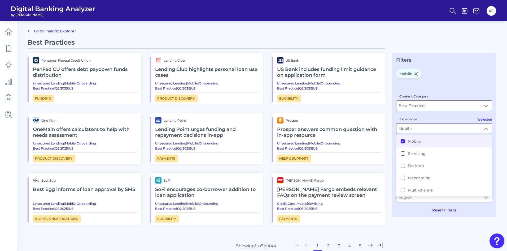
scroll to position [0, 0]
click at [445, 116] on div "Experience Mobile Mobile Mobile Servicing Desktop Onboarding Multi-channel" at bounding box center [444, 125] width 96 height 18
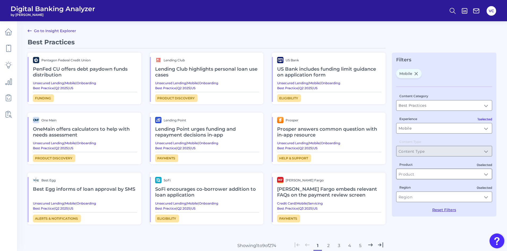
click at [428, 173] on input "Product" at bounding box center [445, 174] width 96 height 10
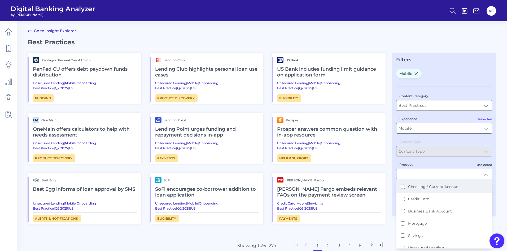
click at [403, 188] on Account "Checking / Current Account" at bounding box center [403, 186] width 4 height 4
type input "Checking / Current Account"
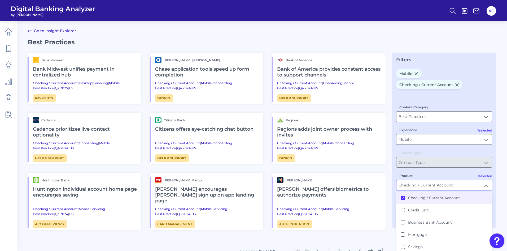
click at [390, 192] on div "Best Practices Bank Midwest Bank Midwest unifies payment in centralized hub Che…" at bounding box center [262, 165] width 469 height 255
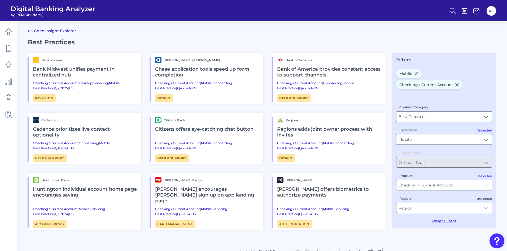
click at [406, 203] on input "Region" at bounding box center [445, 208] width 96 height 10
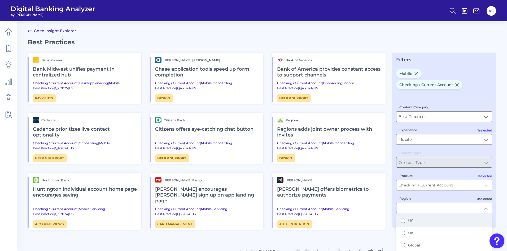
click at [403, 218] on button "US" at bounding box center [403, 220] width 4 height 4
type input "US"
click at [389, 232] on div "Best Practices Bank Midwest Bank Midwest unifies payment in centralized hub Che…" at bounding box center [262, 165] width 469 height 255
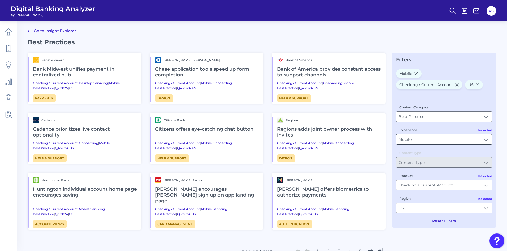
click at [475, 140] on input "Mobile" at bounding box center [445, 139] width 96 height 10
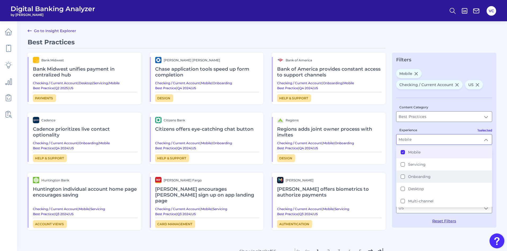
click at [402, 178] on button "Onboarding" at bounding box center [403, 176] width 4 height 4
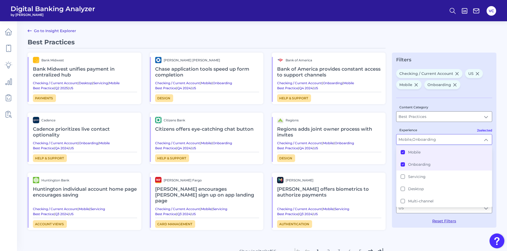
type input "Mobile, Onboarding"
click at [407, 236] on div "Best Practices Bank Midwest Bank Midwest unifies payment in centralized hub Che…" at bounding box center [262, 165] width 469 height 255
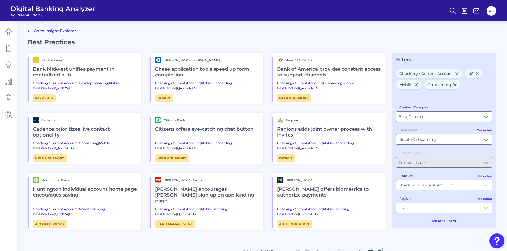
scroll to position [0, 0]
click at [452, 9] on icon at bounding box center [452, 10] width 7 height 7
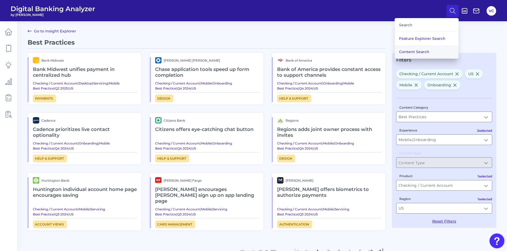
click at [418, 52] on button "Content Search" at bounding box center [427, 51] width 64 height 13
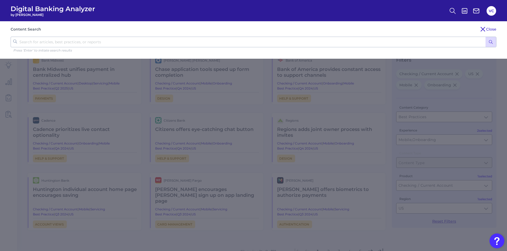
click at [45, 40] on input "text" at bounding box center [254, 42] width 486 height 11
click at [64, 33] on div "Content Search Close Press ‘Enter’ to initiate search results" at bounding box center [253, 39] width 507 height 37
click at [483, 28] on icon at bounding box center [483, 29] width 6 height 6
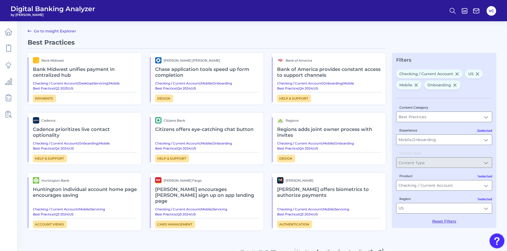
click at [288, 131] on h2 "Regions adds joint owner process with invites" at bounding box center [329, 132] width 104 height 18
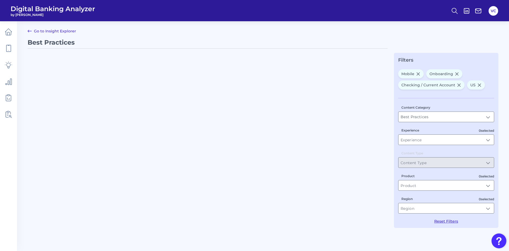
type input "Mobile, Onboarding"
type input "Checking / Current Account"
type input "US"
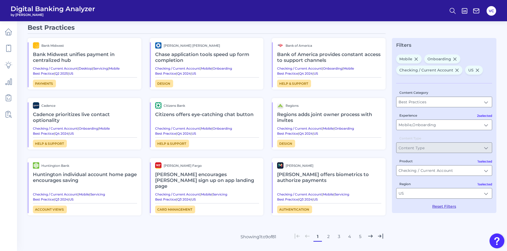
scroll to position [27, 0]
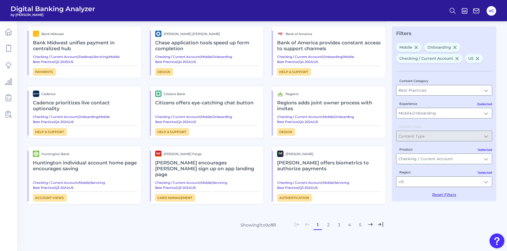
click at [189, 163] on h2 "Wells encourages Paze sign up on app landing page" at bounding box center [207, 169] width 104 height 24
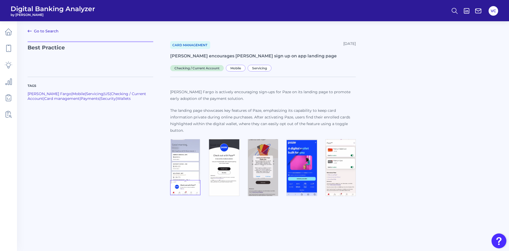
click at [35, 31] on link "Go to Search" at bounding box center [43, 31] width 31 height 6
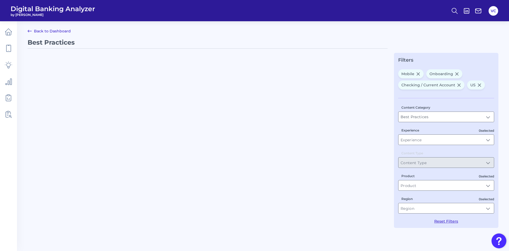
type input "Mobile, Onboarding"
type input "Checking / Current Account"
type input "US"
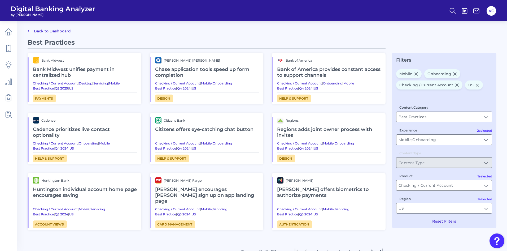
click at [51, 32] on link "Back to Dashboard" at bounding box center [49, 31] width 43 height 6
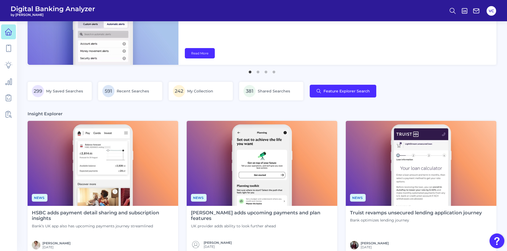
scroll to position [53, 0]
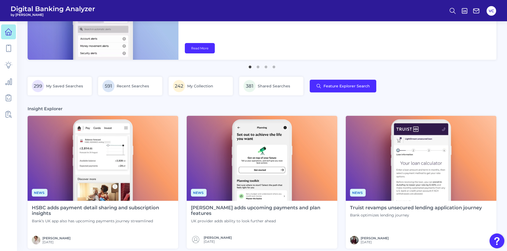
click at [111, 165] on img at bounding box center [103, 158] width 151 height 85
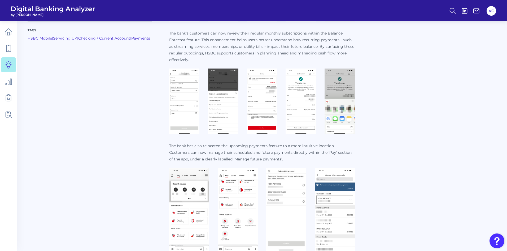
scroll to position [133, 0]
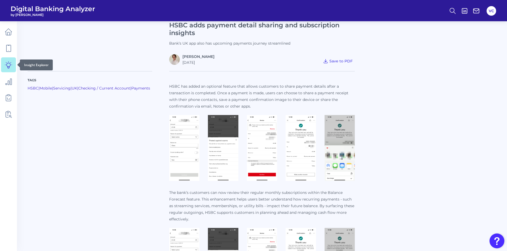
click at [10, 64] on icon at bounding box center [8, 64] width 7 height 7
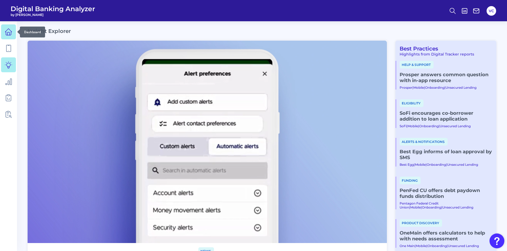
click at [9, 35] on icon at bounding box center [8, 31] width 7 height 7
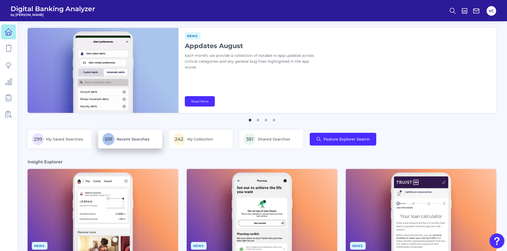
click at [131, 142] on p "591 Recent Searches" at bounding box center [130, 139] width 56 height 12
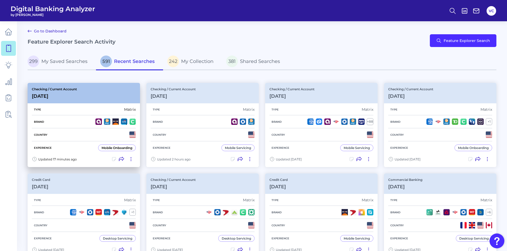
click at [90, 131] on div "Country" at bounding box center [84, 134] width 104 height 13
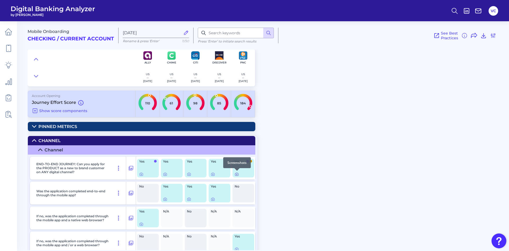
click at [237, 175] on icon at bounding box center [236, 174] width 1 height 1
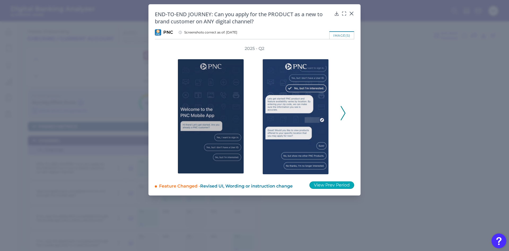
click at [332, 185] on button "View Prev Period" at bounding box center [332, 184] width 45 height 7
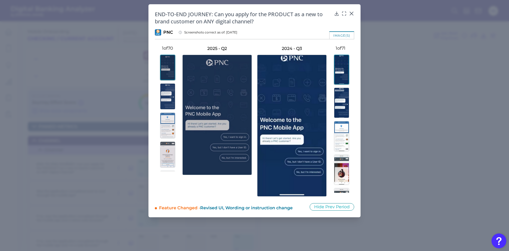
click at [164, 96] on img at bounding box center [167, 96] width 15 height 26
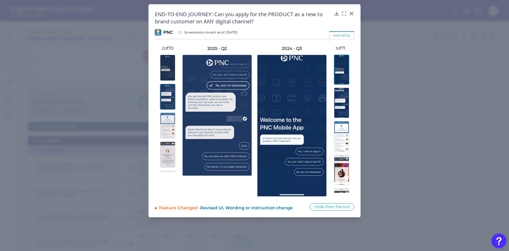
click at [344, 95] on img at bounding box center [341, 103] width 15 height 30
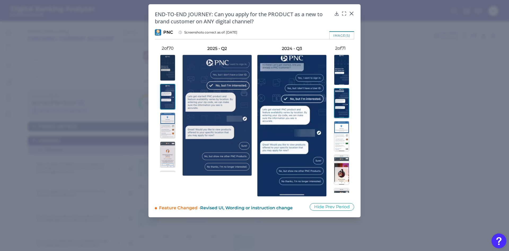
click at [168, 122] on img at bounding box center [167, 125] width 15 height 26
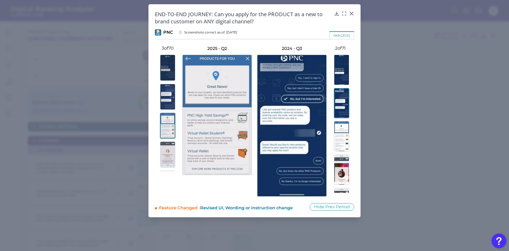
click at [342, 131] on img at bounding box center [341, 136] width 15 height 30
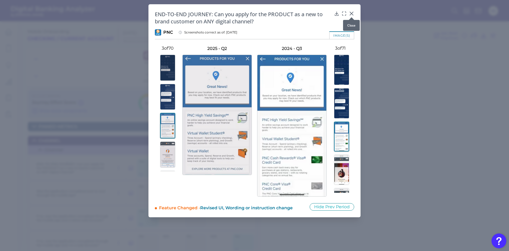
click at [352, 15] on div at bounding box center [351, 17] width 5 height 5
click at [351, 13] on icon at bounding box center [351, 13] width 3 height 3
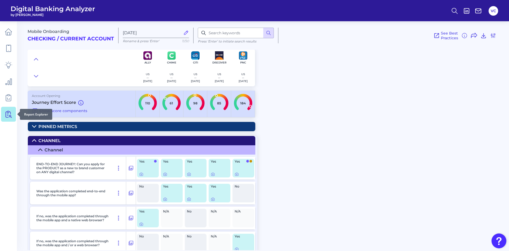
click at [8, 112] on icon at bounding box center [9, 114] width 5 height 7
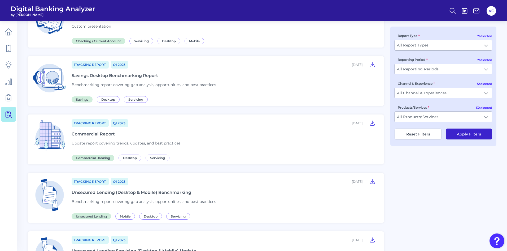
scroll to position [53, 0]
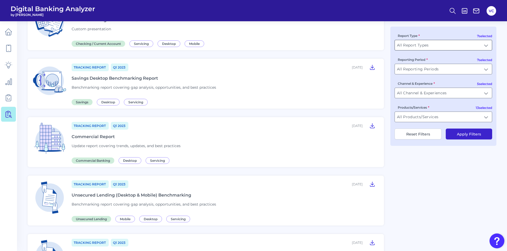
click at [431, 44] on input "All Report Types" at bounding box center [443, 45] width 97 height 10
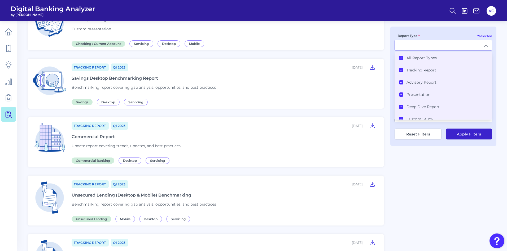
click at [403, 57] on Types "All Report Types" at bounding box center [401, 58] width 4 height 4
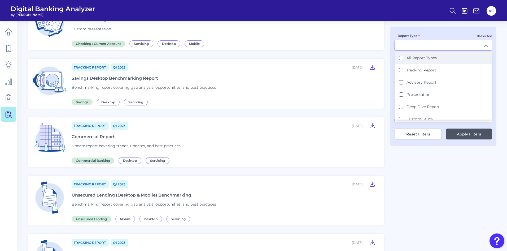
scroll to position [53, 0]
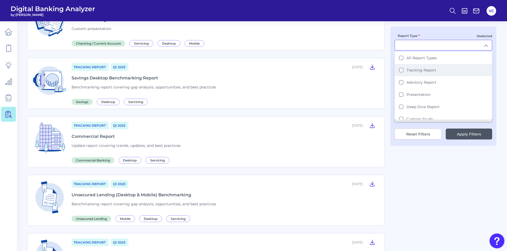
click at [400, 71] on Report "Tracking Report" at bounding box center [401, 70] width 4 height 4
type input "Tracking Report"
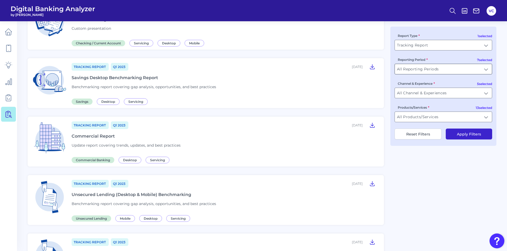
click at [423, 71] on input "All Reporting Periods" at bounding box center [443, 69] width 97 height 10
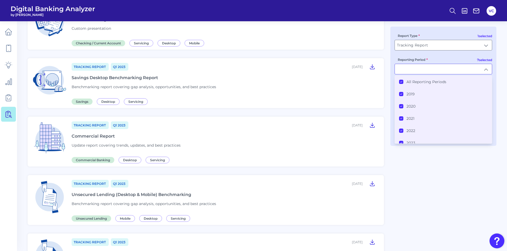
click at [403, 82] on Periods "All Reporting Periods" at bounding box center [401, 82] width 4 height 4
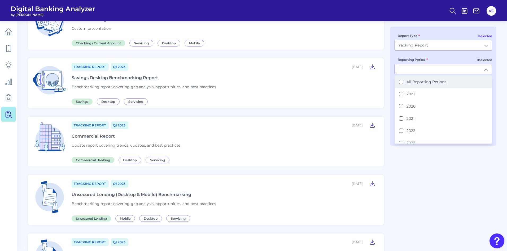
scroll to position [54, 0]
click at [401, 142] on button "2023" at bounding box center [401, 143] width 4 height 4
type input "2023"
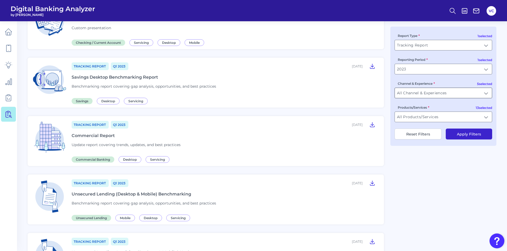
click at [424, 94] on input "All Channel & Experiences" at bounding box center [443, 93] width 97 height 10
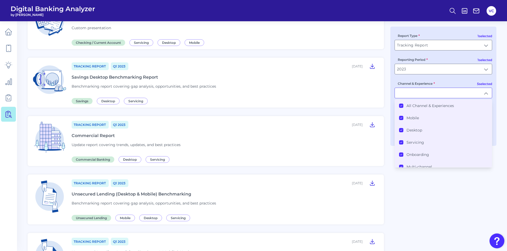
click at [402, 105] on icon at bounding box center [401, 105] width 3 height 3
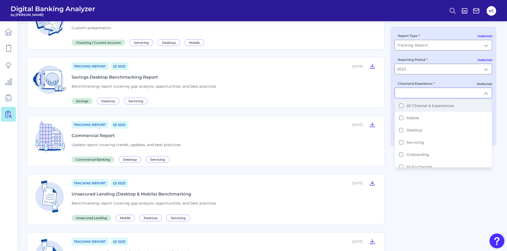
scroll to position [54, 0]
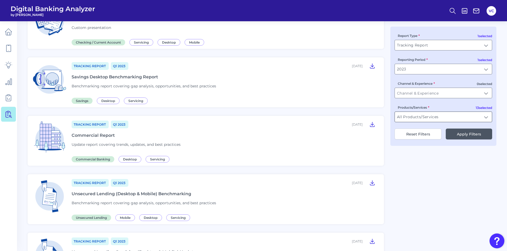
click at [413, 118] on input "All Products/Services" at bounding box center [443, 117] width 97 height 10
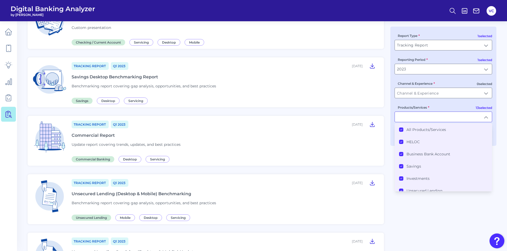
click at [402, 128] on icon at bounding box center [401, 129] width 3 height 3
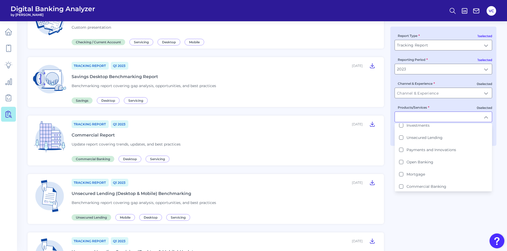
scroll to position [80, 0]
click at [402, 171] on Account "Checking / Current Account" at bounding box center [401, 172] width 4 height 4
type input "Checking / Current Account"
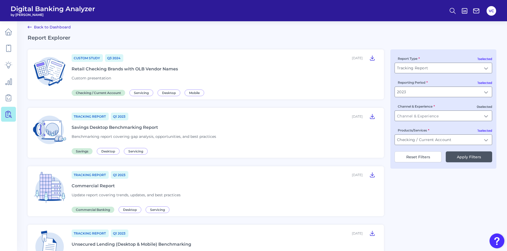
scroll to position [2, 0]
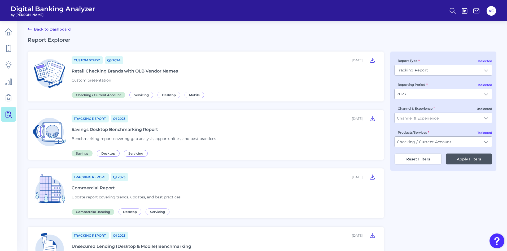
click at [442, 96] on input "2023" at bounding box center [443, 94] width 97 height 10
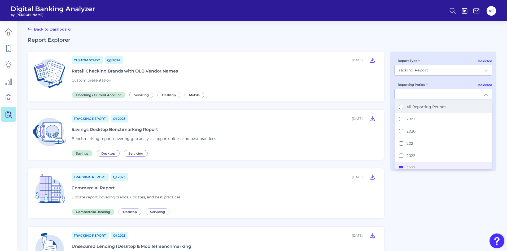
click at [402, 108] on Periods "All Reporting Periods" at bounding box center [401, 107] width 4 height 4
type input "All Reporting Periods"
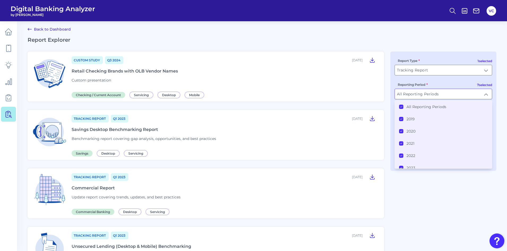
scroll to position [2, 0]
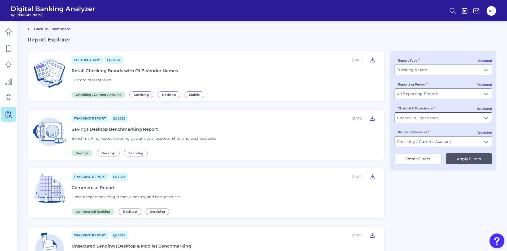
click at [446, 119] on input "Channel & Experience" at bounding box center [443, 117] width 97 height 10
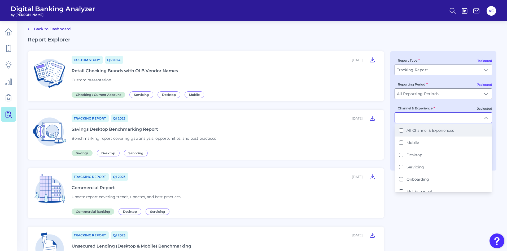
click at [401, 131] on Experiences "All Channel & Experiences" at bounding box center [401, 130] width 4 height 4
type input "All Channel & Experiences"
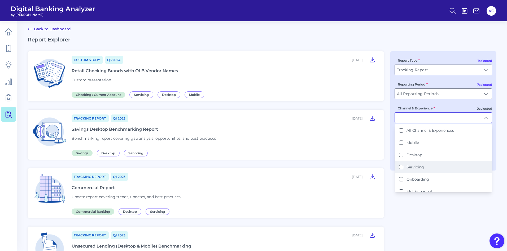
scroll to position [2, 0]
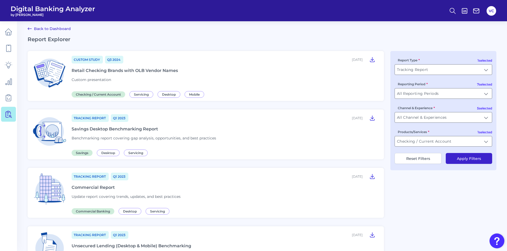
click at [467, 157] on button "Apply Filters" at bounding box center [469, 158] width 46 height 11
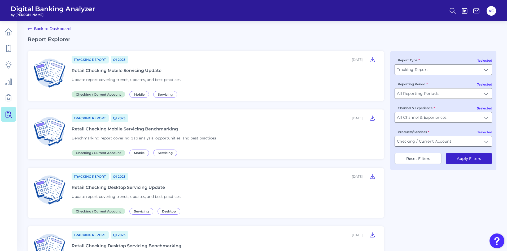
click at [111, 129] on div "Retail Checking Mobile Servicing Benchmarking" at bounding box center [125, 128] width 106 height 5
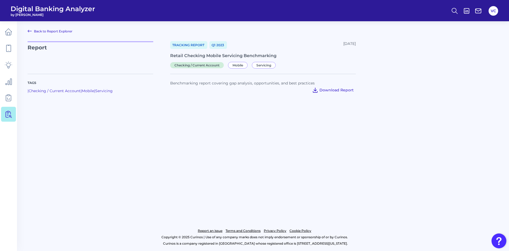
drag, startPoint x: 332, startPoint y: 90, endPoint x: 329, endPoint y: 94, distance: 4.3
click at [332, 92] on span "Download Report" at bounding box center [337, 90] width 34 height 5
click at [7, 33] on icon at bounding box center [8, 31] width 7 height 7
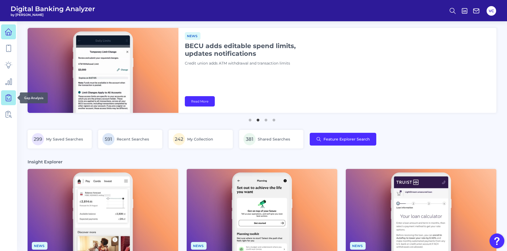
click at [7, 100] on icon at bounding box center [8, 97] width 7 height 7
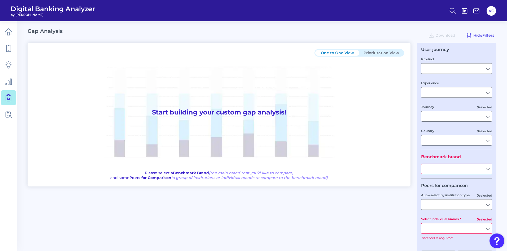
type input "Checking / Current Account"
type input "Mobile Servicing"
type input "Pre-Login Area, New Customer Onboarding, Login & Authentication, Accounts and t…"
type input "[GEOGRAPHIC_DATA]"
type input "All Select individual brands"
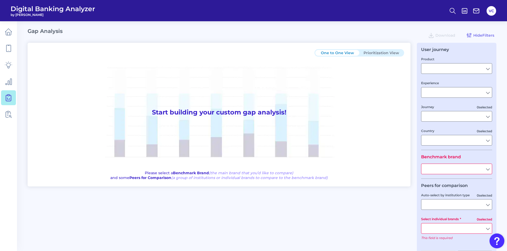
type input "All Journeys"
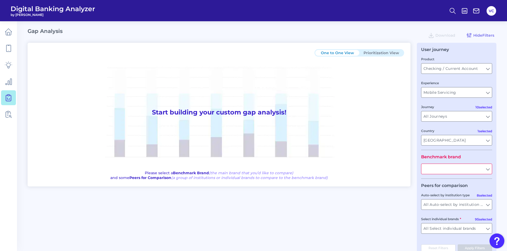
click at [387, 54] on button "Prioritization View" at bounding box center [381, 53] width 44 height 6
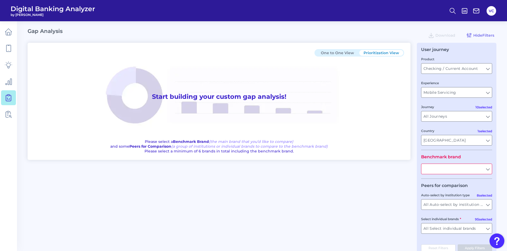
click at [446, 168] on input "text" at bounding box center [457, 169] width 71 height 10
click at [444, 180] on span "PNC Bank" at bounding box center [435, 180] width 18 height 5
type input "PNC Bank"
click at [455, 203] on input "All Auto-select by institution types" at bounding box center [457, 204] width 71 height 10
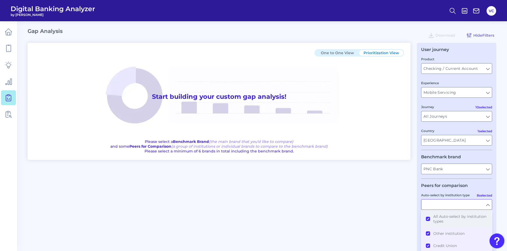
click at [428, 219] on button "All Auto-select by institution types" at bounding box center [457, 218] width 70 height 17
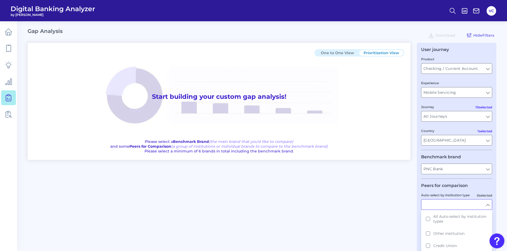
click at [403, 210] on div "One to One View Prioritization View Start building your custom gap analysis! Pl…" at bounding box center [262, 152] width 469 height 219
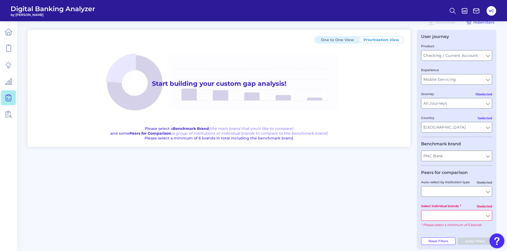
scroll to position [19, 0]
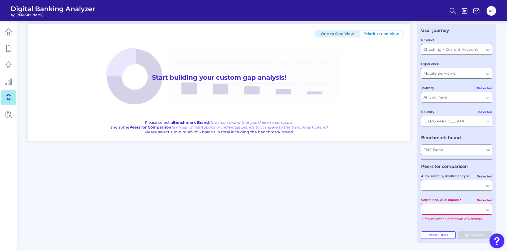
click at [448, 209] on input "Select individual brands" at bounding box center [457, 209] width 71 height 10
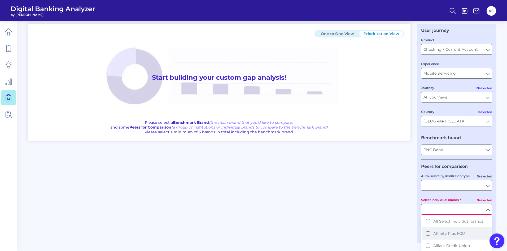
scroll to position [27, 0]
click at [429, 231] on button "Ally" at bounding box center [457, 231] width 70 height 12
click at [429, 225] on button "Bank of America" at bounding box center [457, 225] width 70 height 12
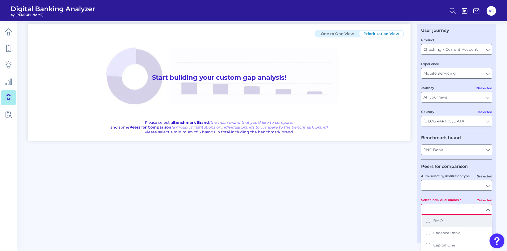
click at [429, 221] on button "BMO" at bounding box center [457, 220] width 70 height 12
click at [429, 218] on button "Capital One" at bounding box center [457, 218] width 70 height 12
click at [429, 225] on button "Citi" at bounding box center [457, 231] width 70 height 12
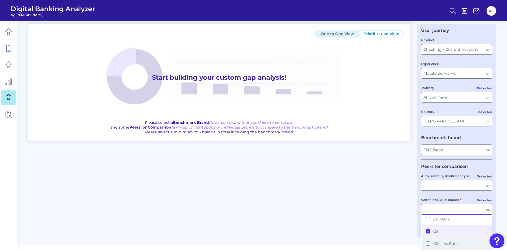
click at [428, 237] on button "Citizens Bank" at bounding box center [457, 243] width 70 height 12
click at [428, 238] on button "Discover" at bounding box center [457, 244] width 70 height 12
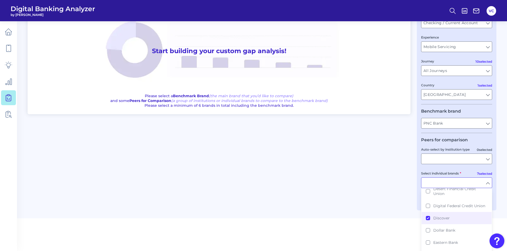
click at [385, 208] on div "One to One View Prioritization View Start building your custom gap analysis! Pl…" at bounding box center [262, 103] width 469 height 213
type input "Ally, Bank of America, BMO, Capital One, Citi, Citizens Bank, Discover"
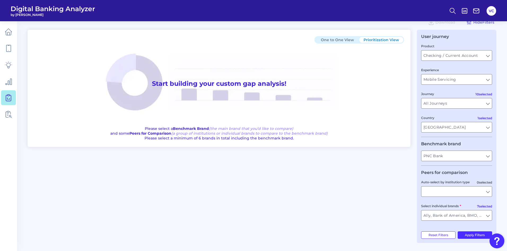
scroll to position [13, 0]
click at [470, 236] on button "Apply Filters" at bounding box center [475, 234] width 35 height 7
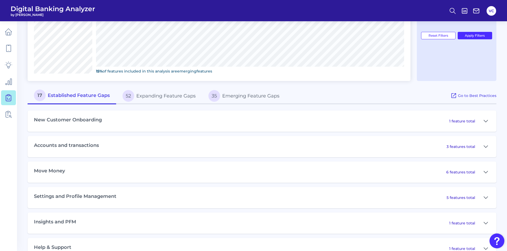
scroll to position [228, 0]
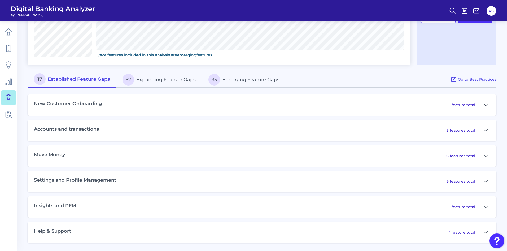
click at [487, 105] on icon at bounding box center [486, 105] width 4 height 6
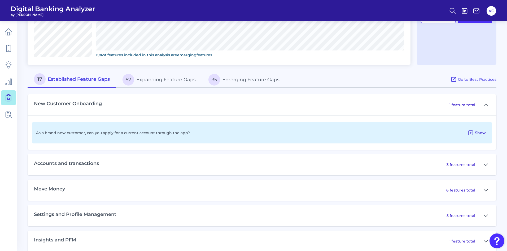
click at [480, 132] on span "Show" at bounding box center [480, 132] width 11 height 5
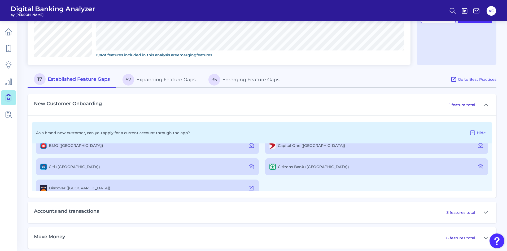
scroll to position [34, 0]
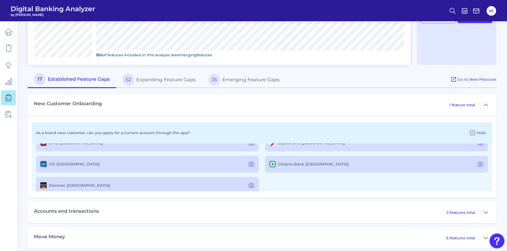
click at [316, 165] on div "Citizens Bank ([GEOGRAPHIC_DATA])" at bounding box center [376, 163] width 223 height 17
click at [478, 164] on icon at bounding box center [481, 164] width 6 height 6
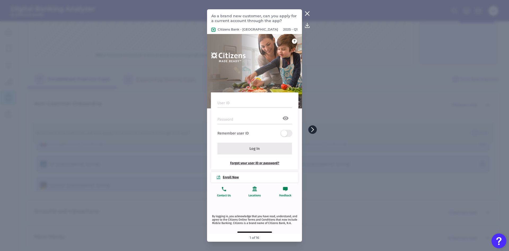
click at [315, 129] on icon at bounding box center [312, 129] width 5 height 5
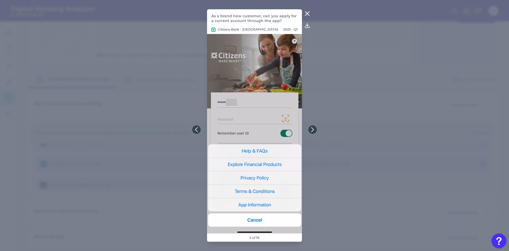
click at [308, 13] on icon at bounding box center [308, 14] width 4 height 4
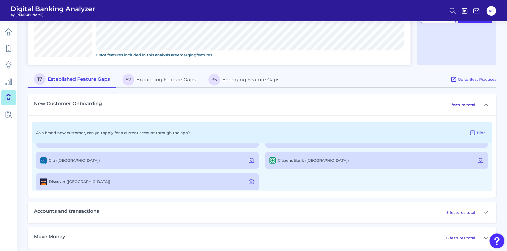
scroll to position [41, 0]
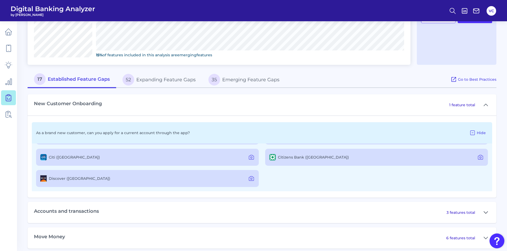
click at [484, 213] on icon at bounding box center [486, 212] width 4 height 6
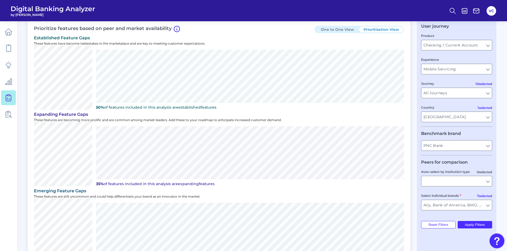
scroll to position [0, 0]
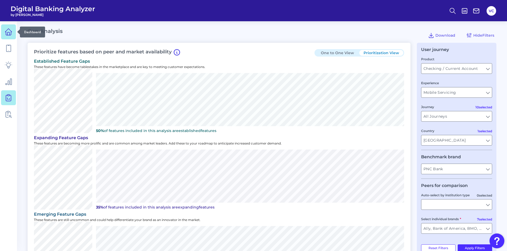
click at [6, 32] on icon at bounding box center [8, 31] width 7 height 7
